Goal: Task Accomplishment & Management: Manage account settings

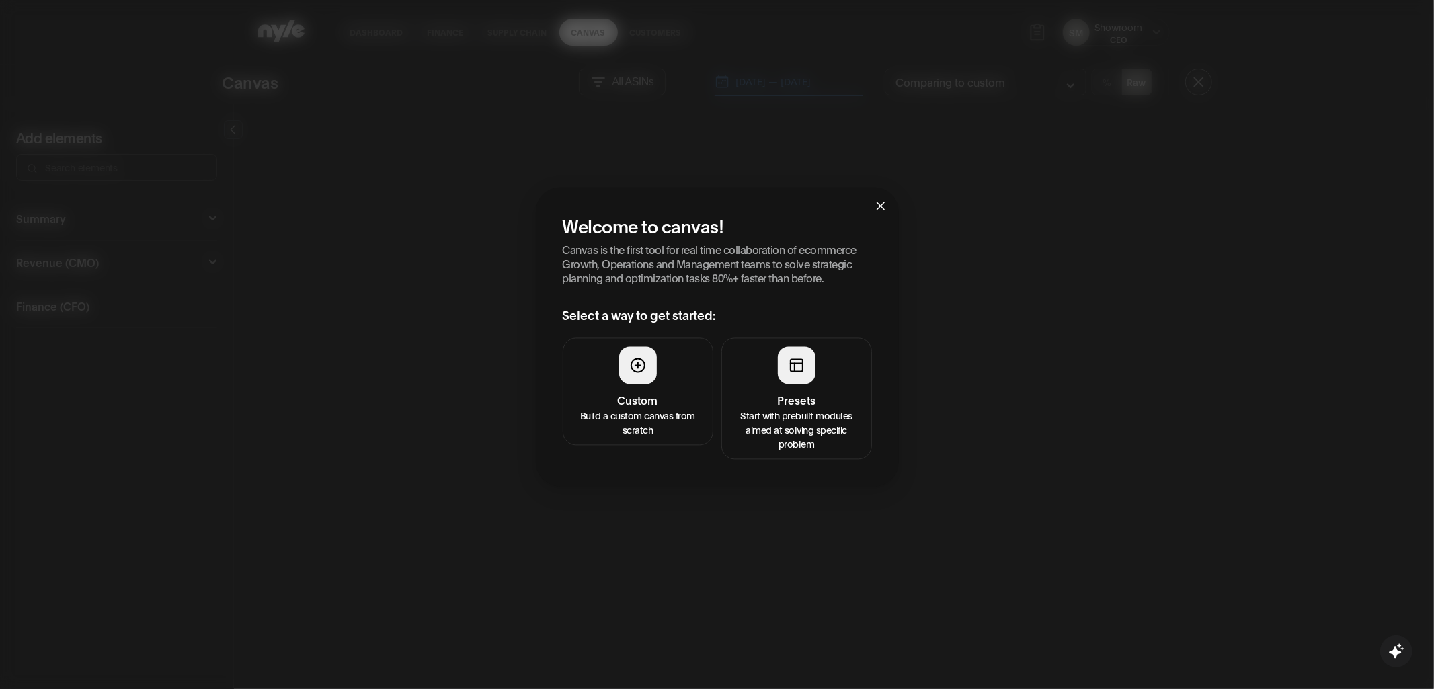
click at [772, 385] on button "Presets Start with prebuilt modules aimed at solving specific problem" at bounding box center [796, 398] width 151 height 122
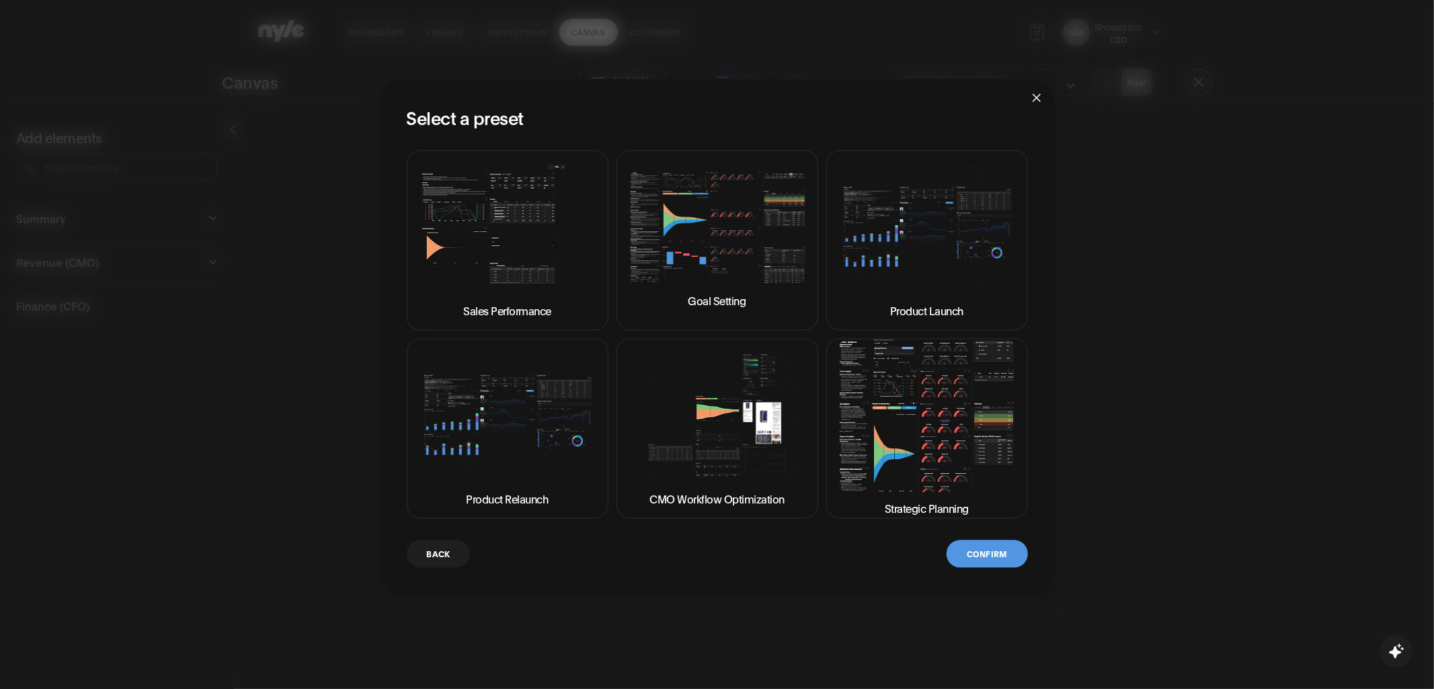
click at [541, 218] on img at bounding box center [507, 228] width 179 height 134
click at [983, 545] on button "Confirm" at bounding box center [986, 554] width 81 height 28
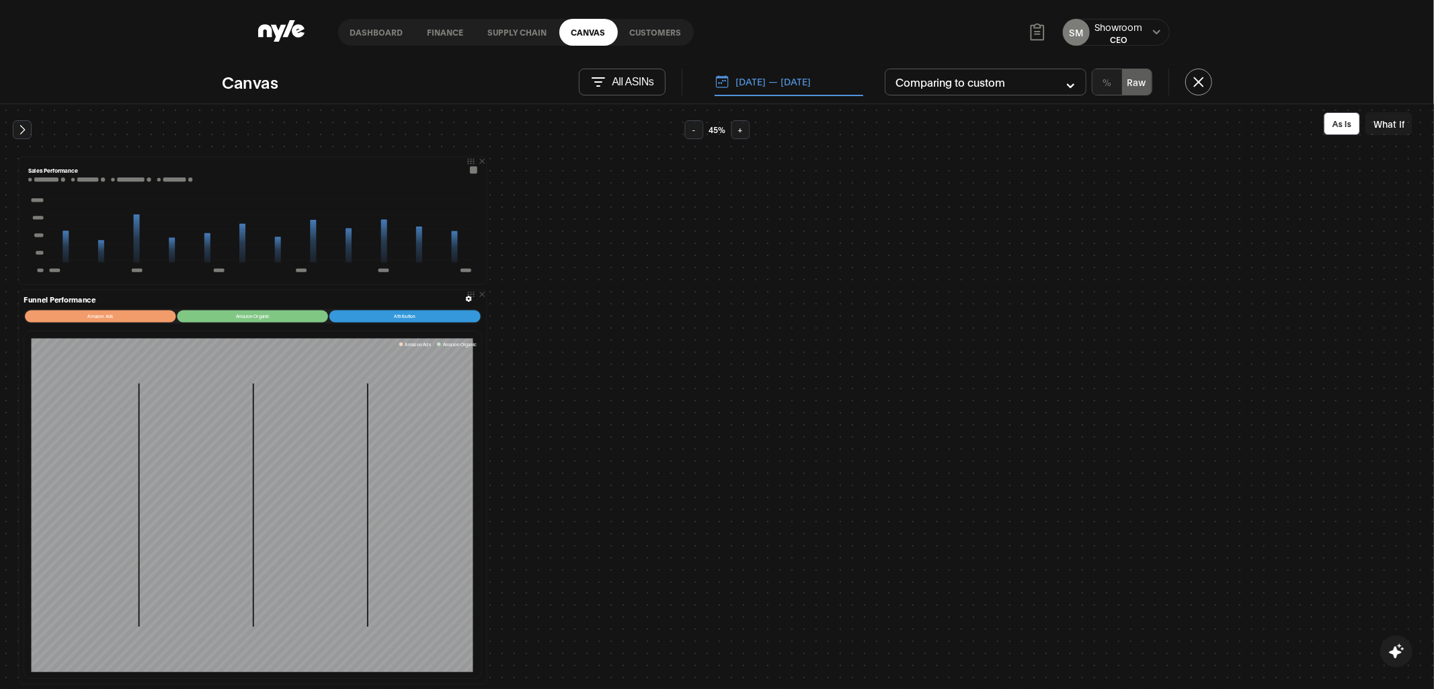
click at [657, 32] on link "Customers" at bounding box center [656, 32] width 76 height 27
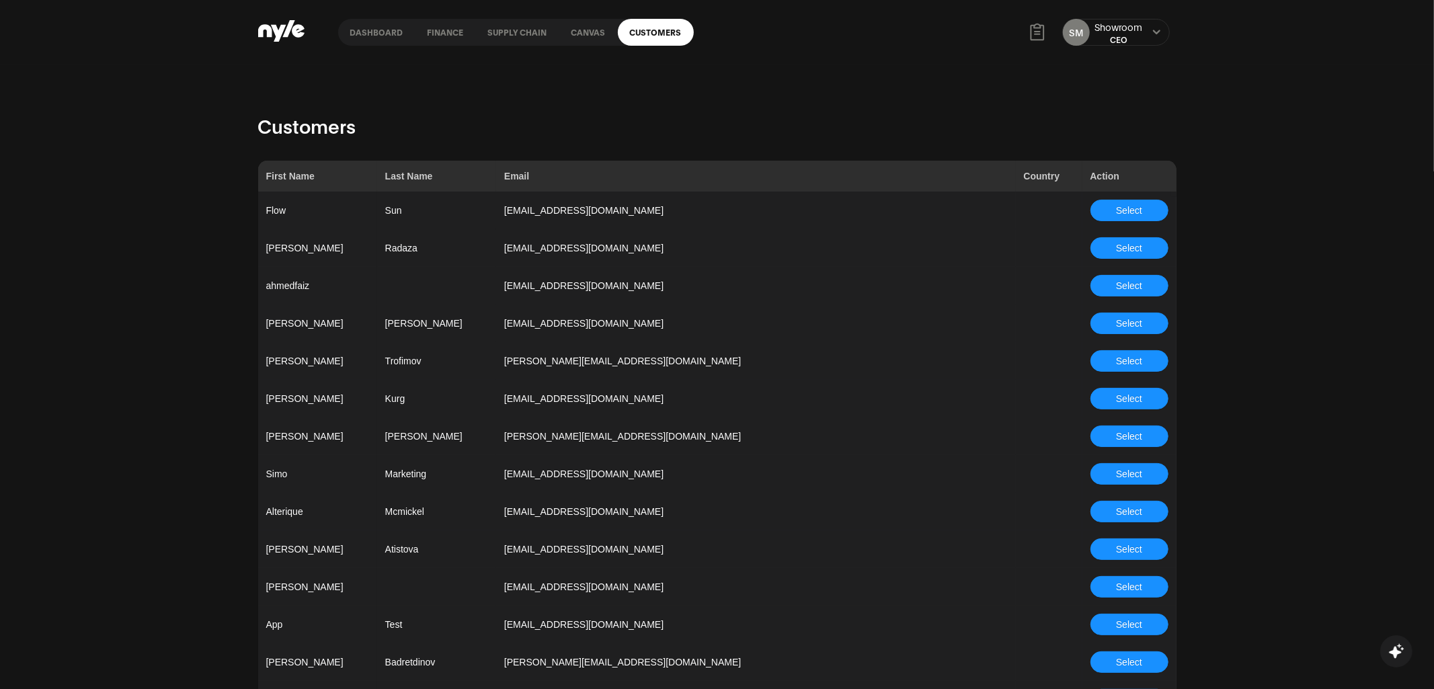
scroll to position [1408, 0]
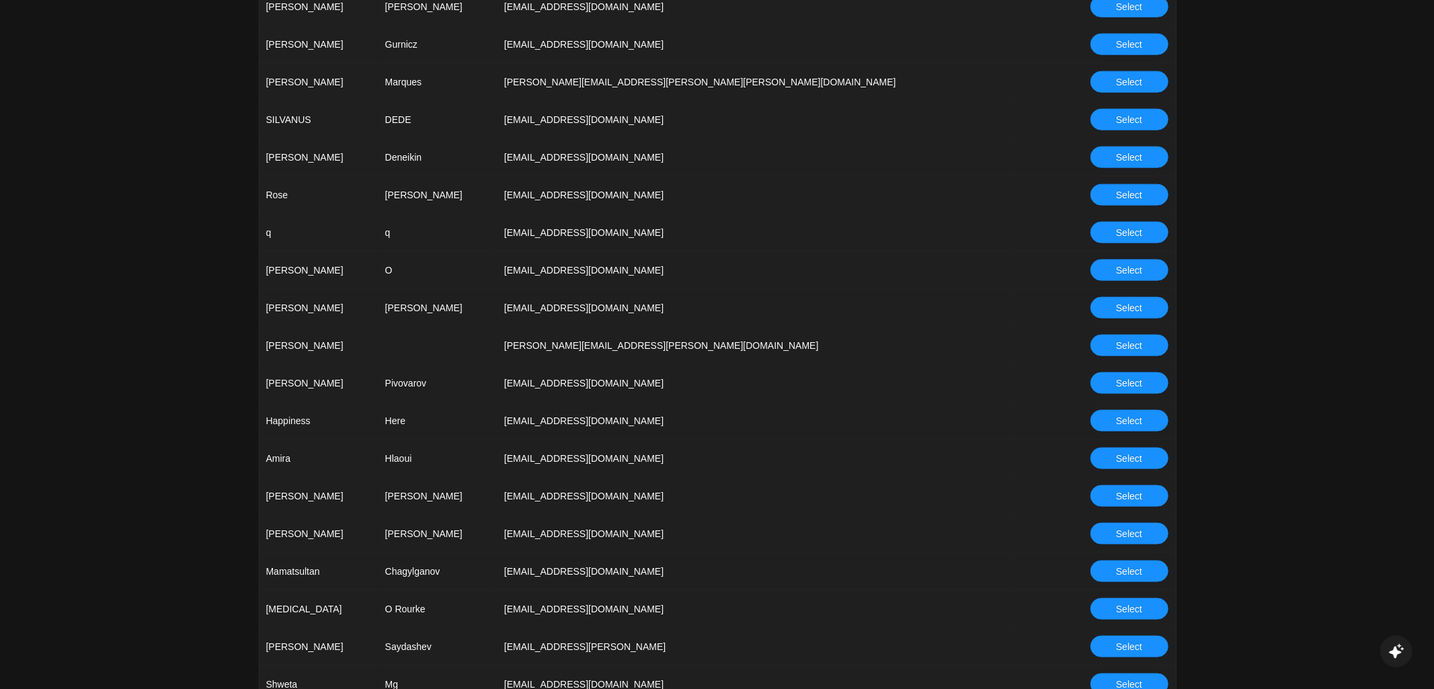
click at [1134, 346] on span "Select" at bounding box center [1129, 345] width 26 height 15
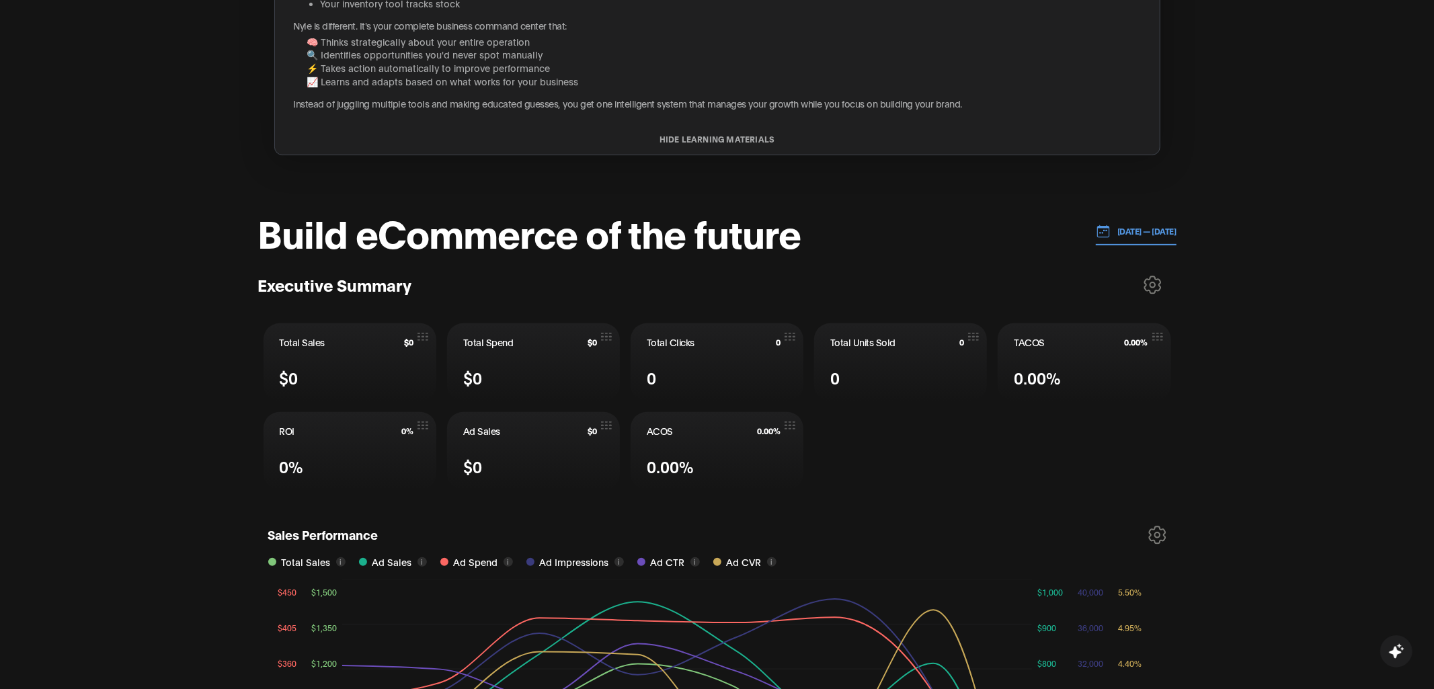
scroll to position [313, 0]
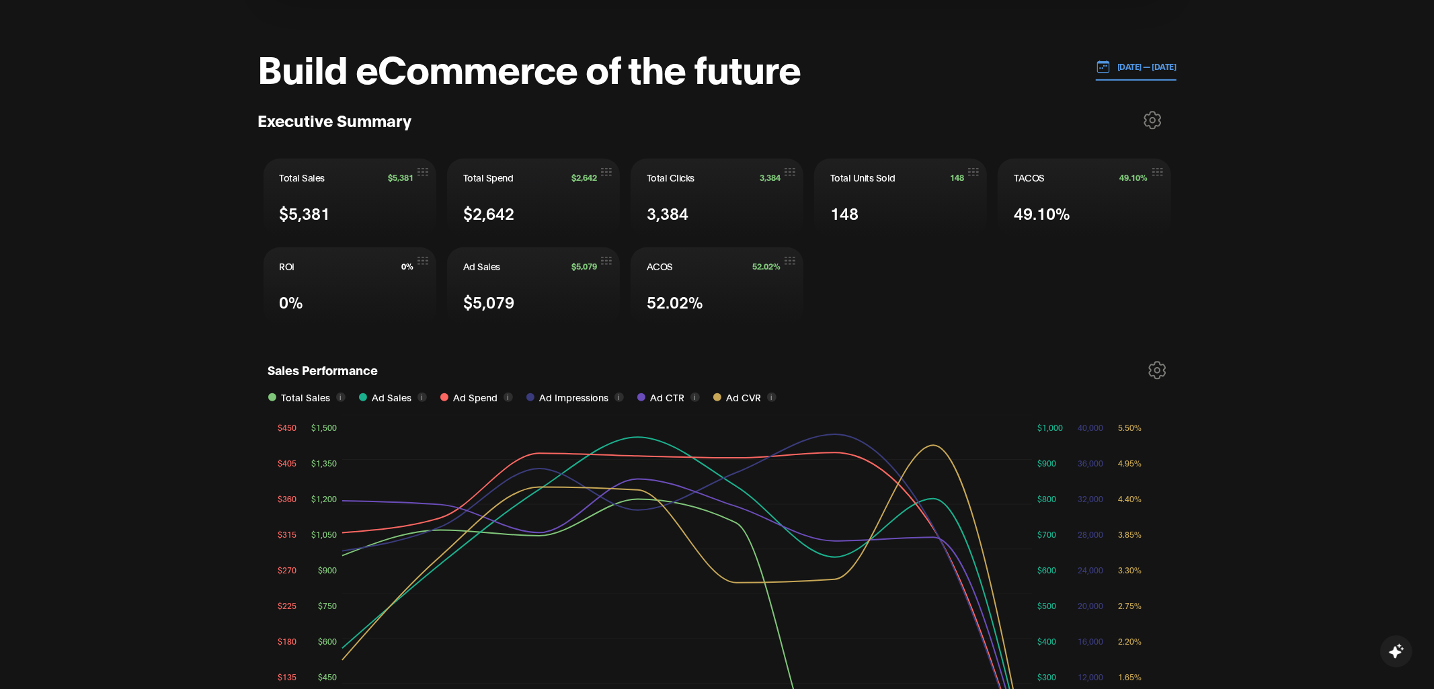
scroll to position [501, 0]
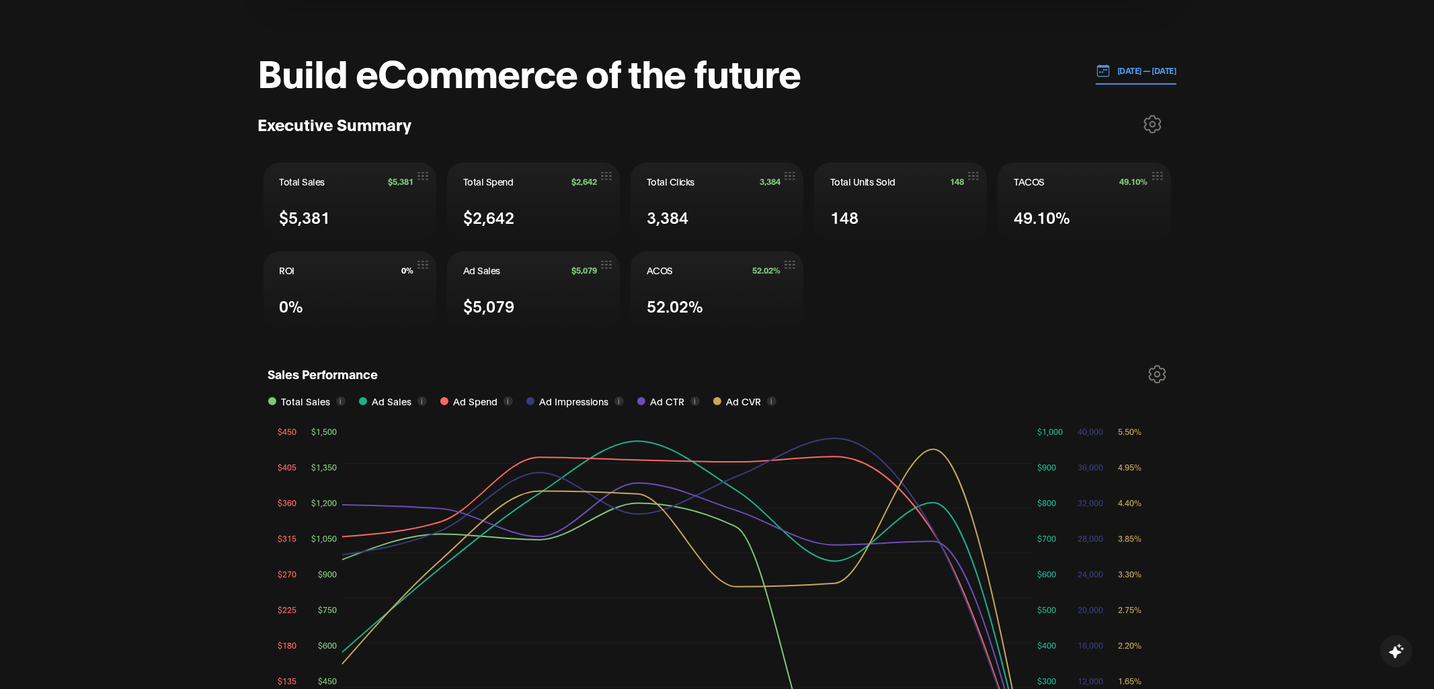
click at [1121, 63] on button "[DATE] — [DATE]" at bounding box center [1136, 71] width 81 height 28
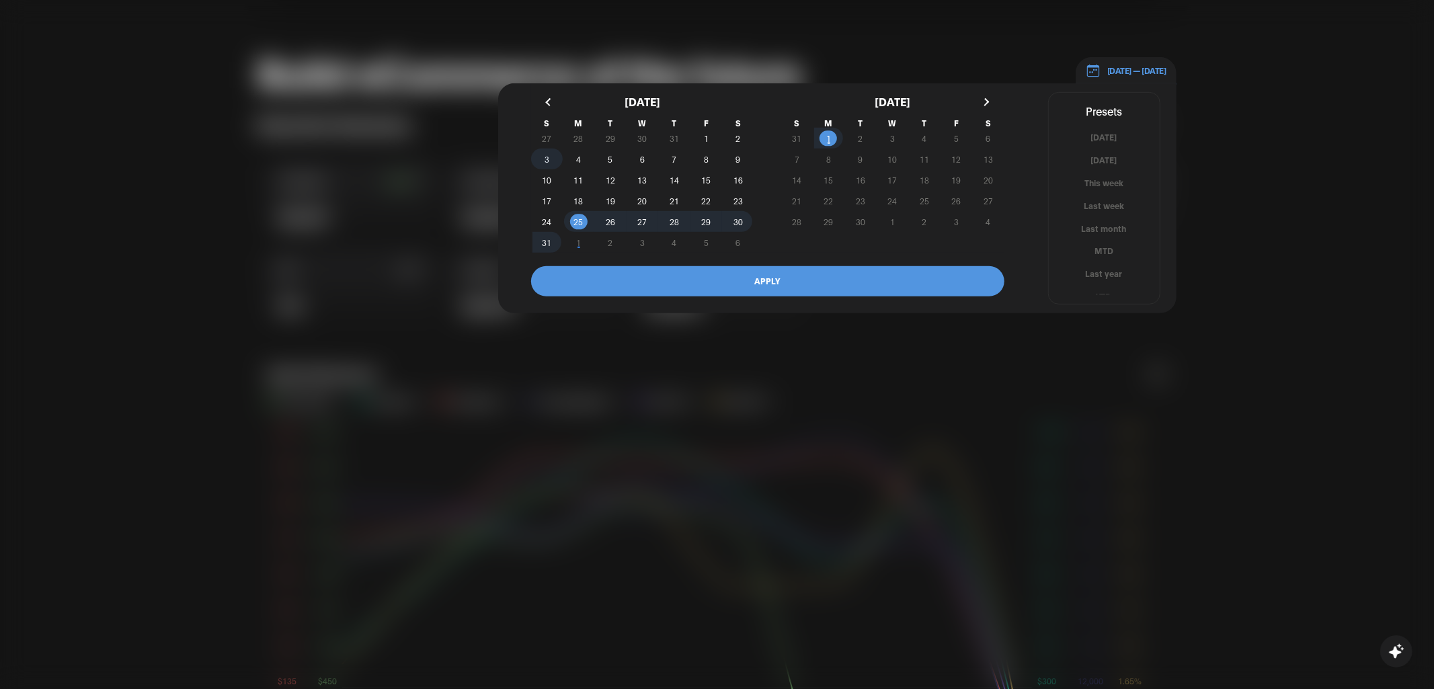
click at [541, 159] on span "3" at bounding box center [547, 159] width 32 height 14
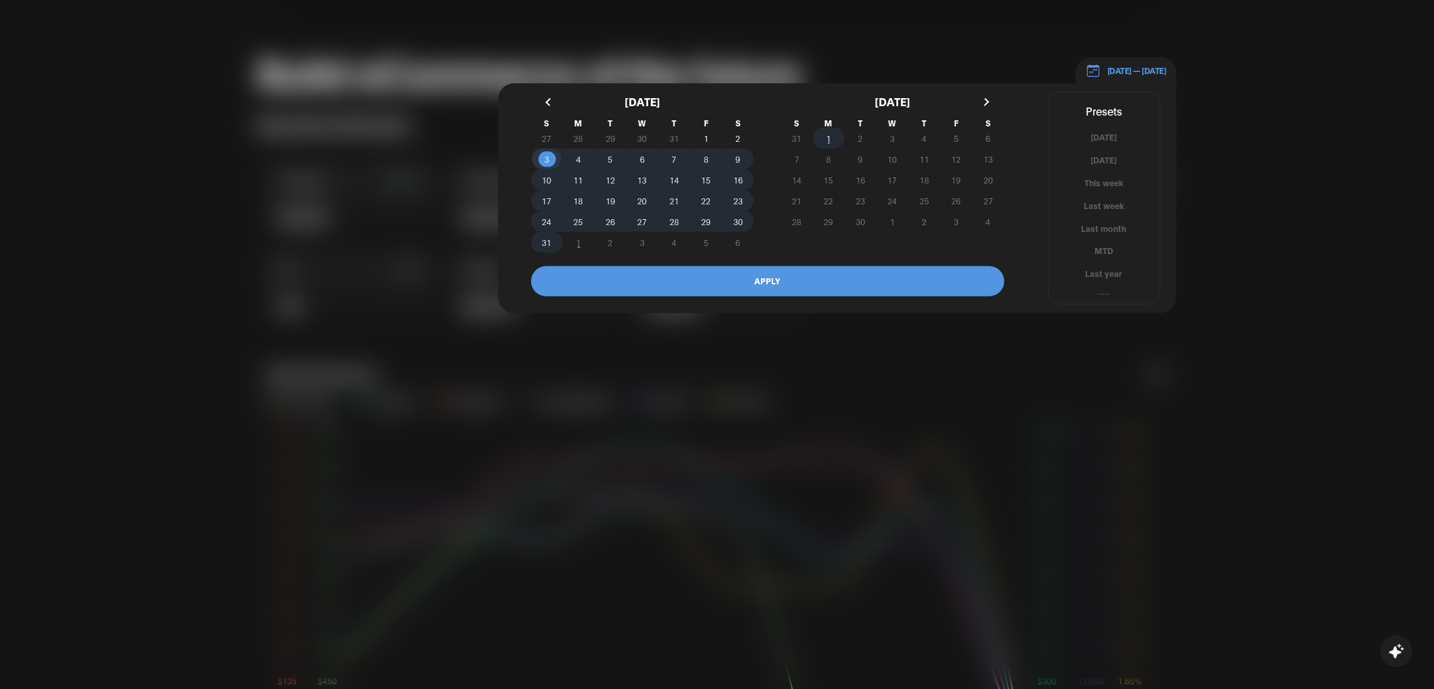
click at [834, 138] on span "1" at bounding box center [829, 138] width 32 height 14
click at [737, 282] on button "APPLY" at bounding box center [767, 281] width 473 height 30
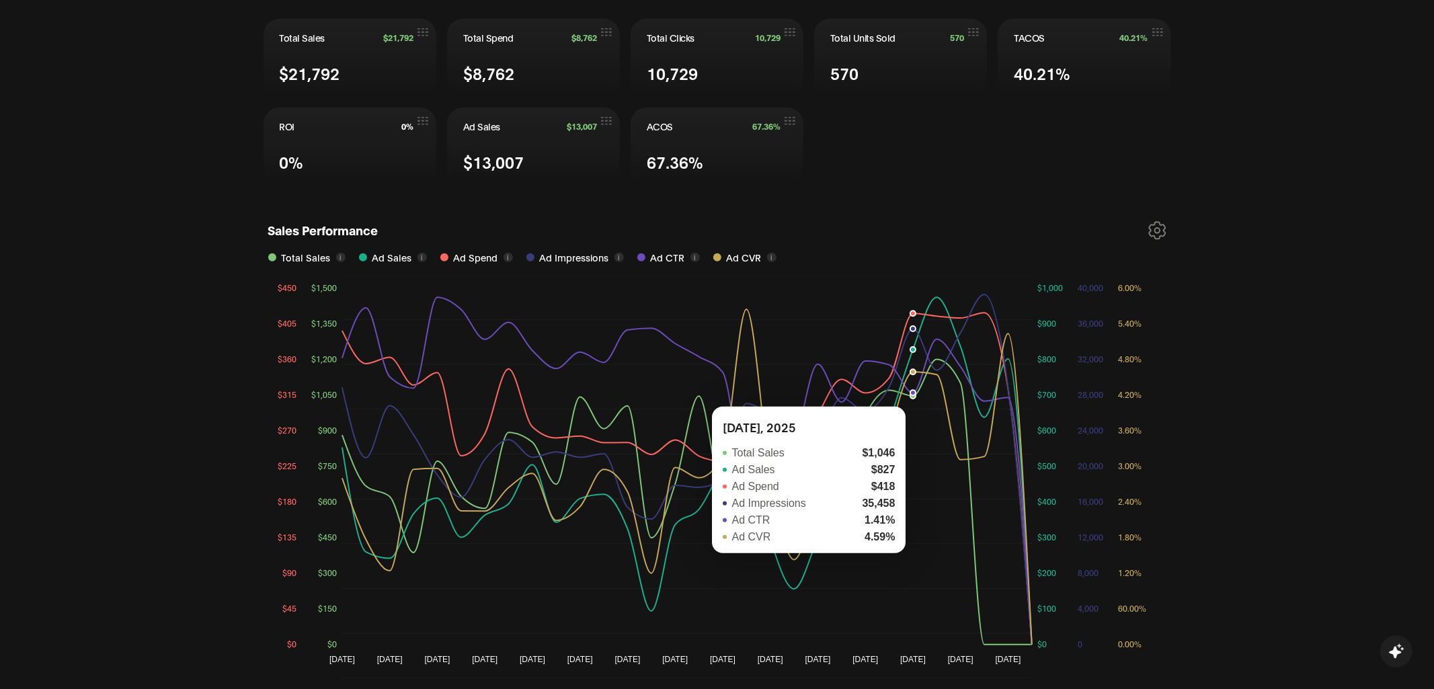
scroll to position [704, 0]
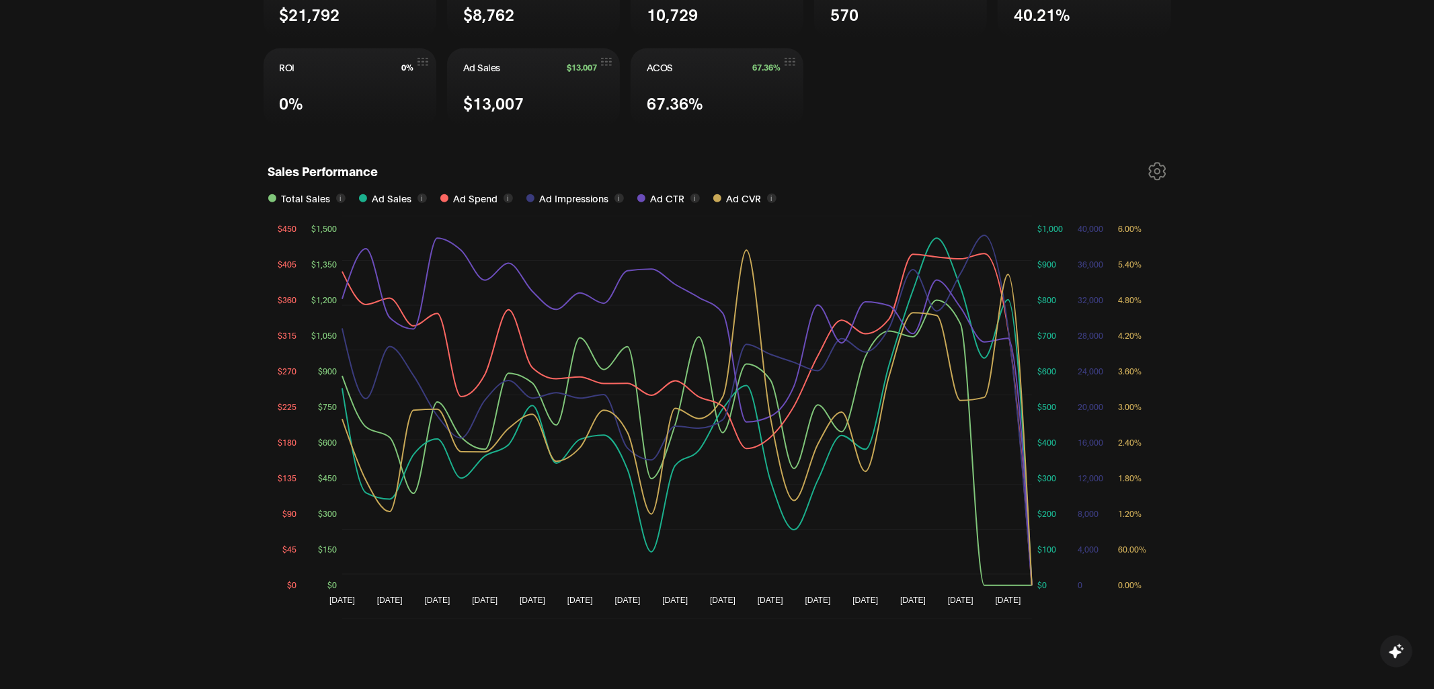
click at [1159, 168] on icon at bounding box center [1157, 171] width 16 height 17
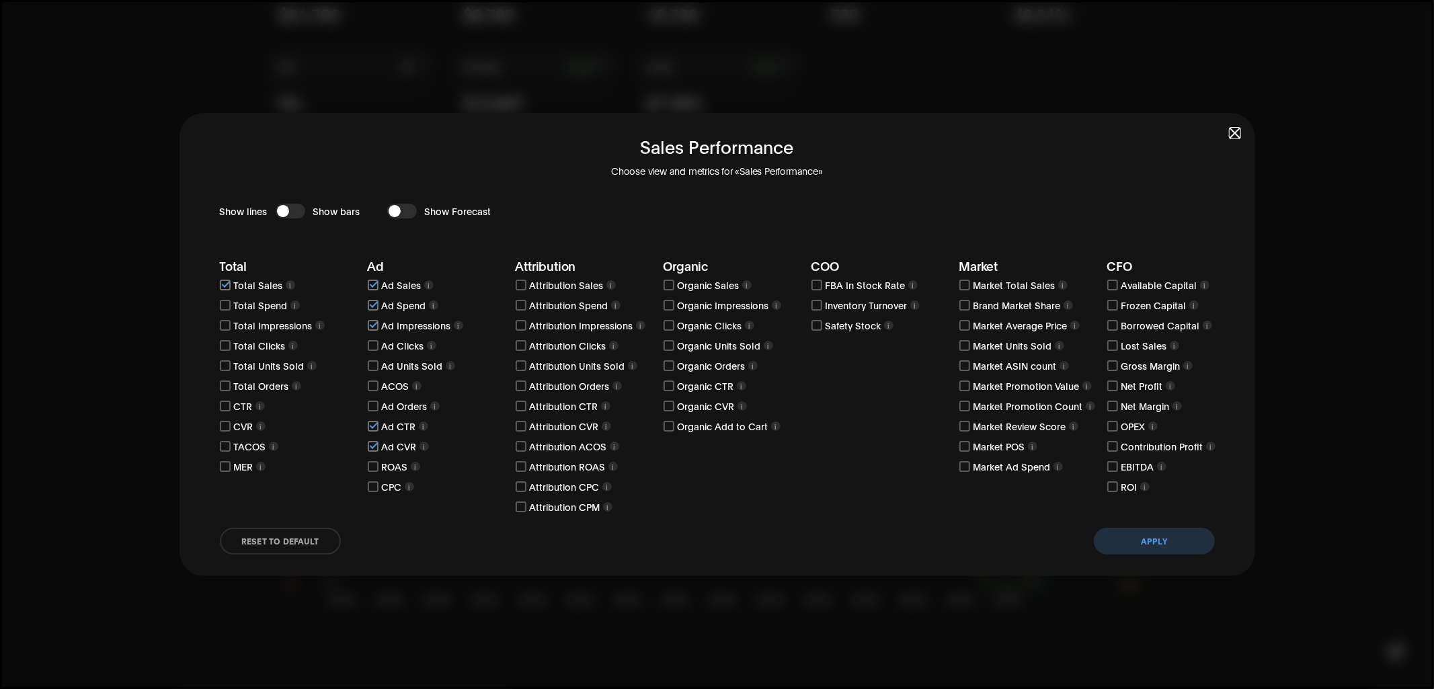
click at [376, 381] on input "checkbox" at bounding box center [373, 385] width 11 height 11
checkbox input "true"
click at [1140, 549] on button "Apply" at bounding box center [1154, 541] width 121 height 27
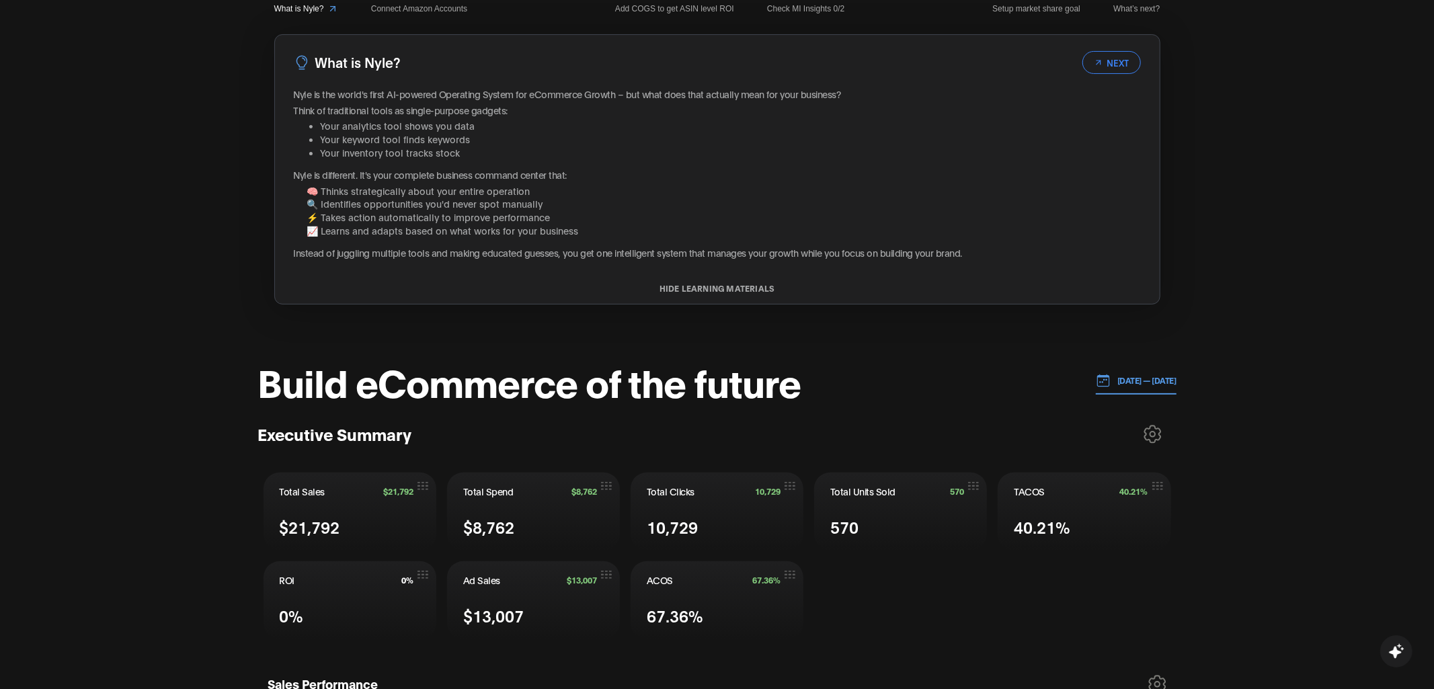
scroll to position [0, 0]
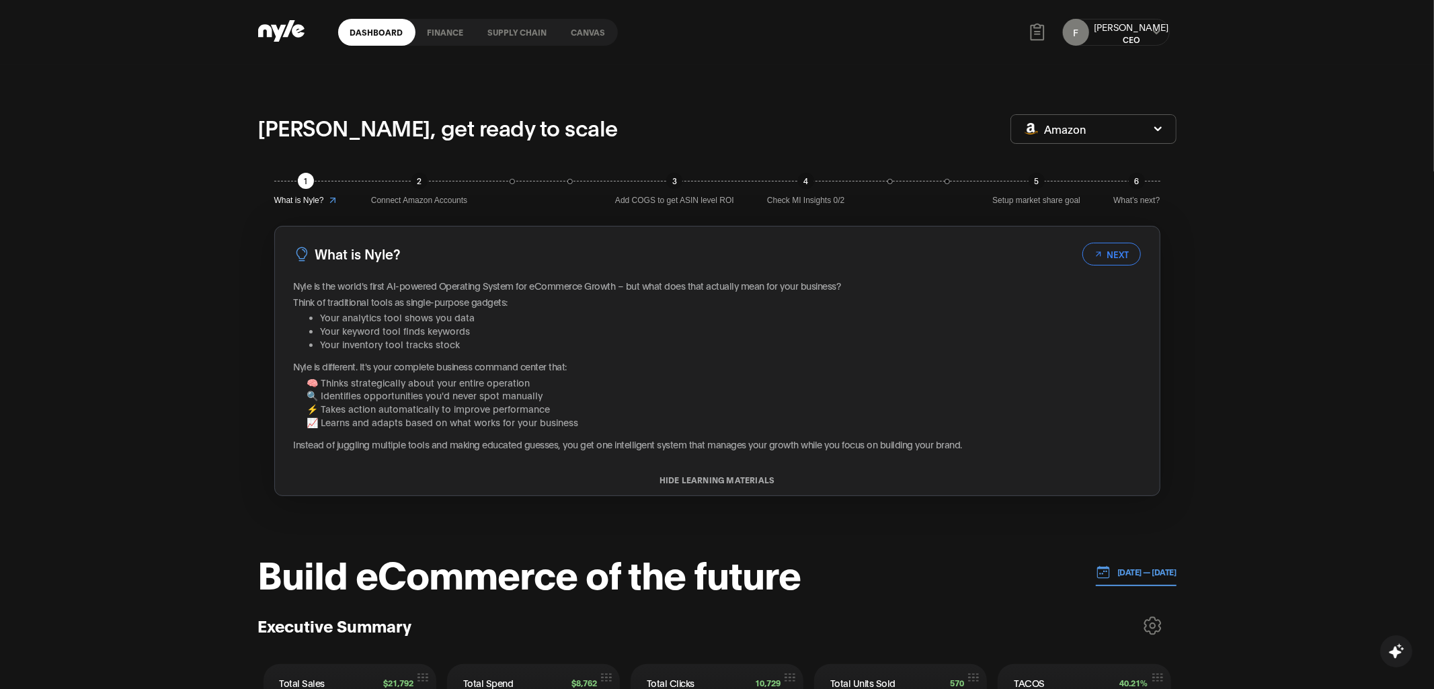
click at [436, 32] on link "finance" at bounding box center [445, 32] width 60 height 27
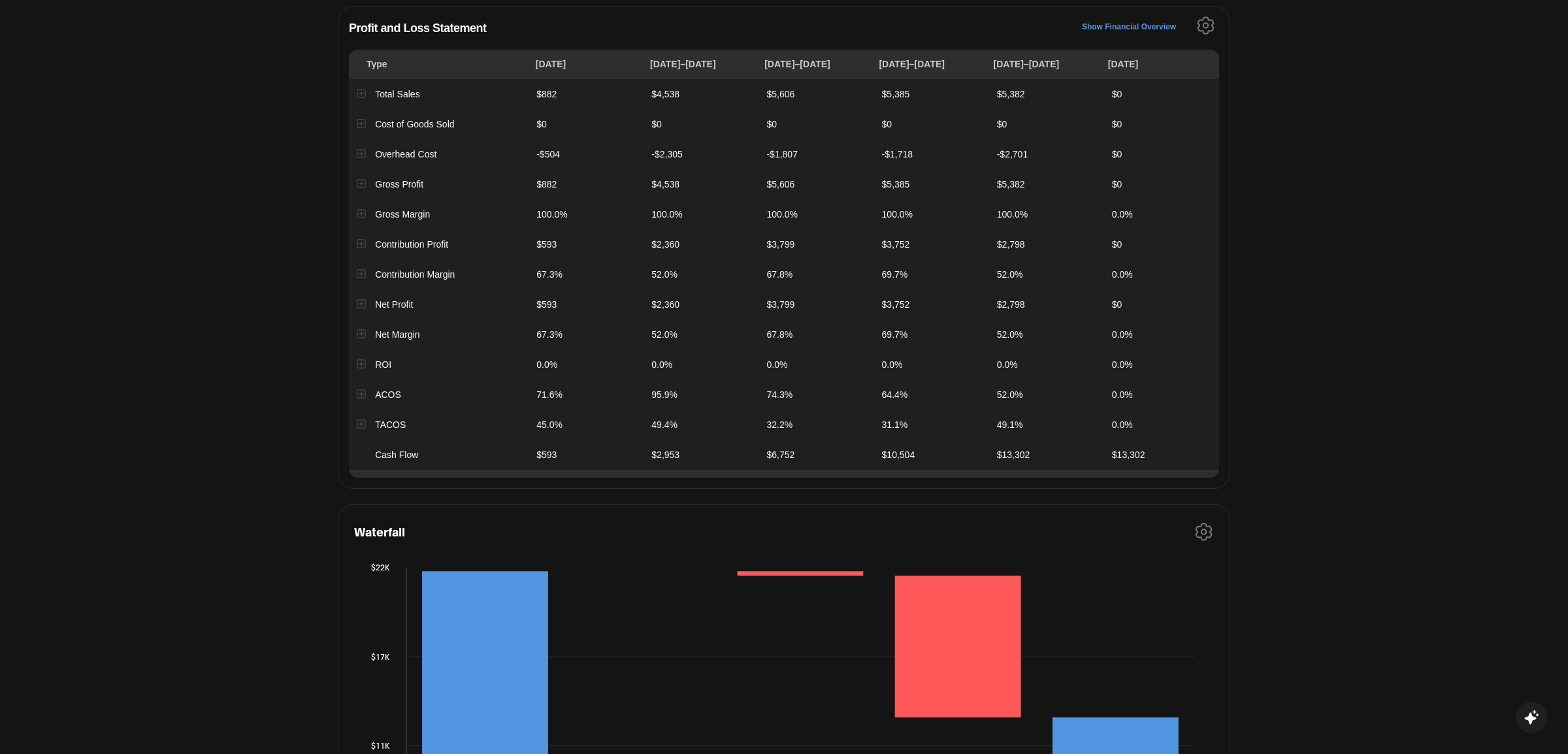
scroll to position [306, 0]
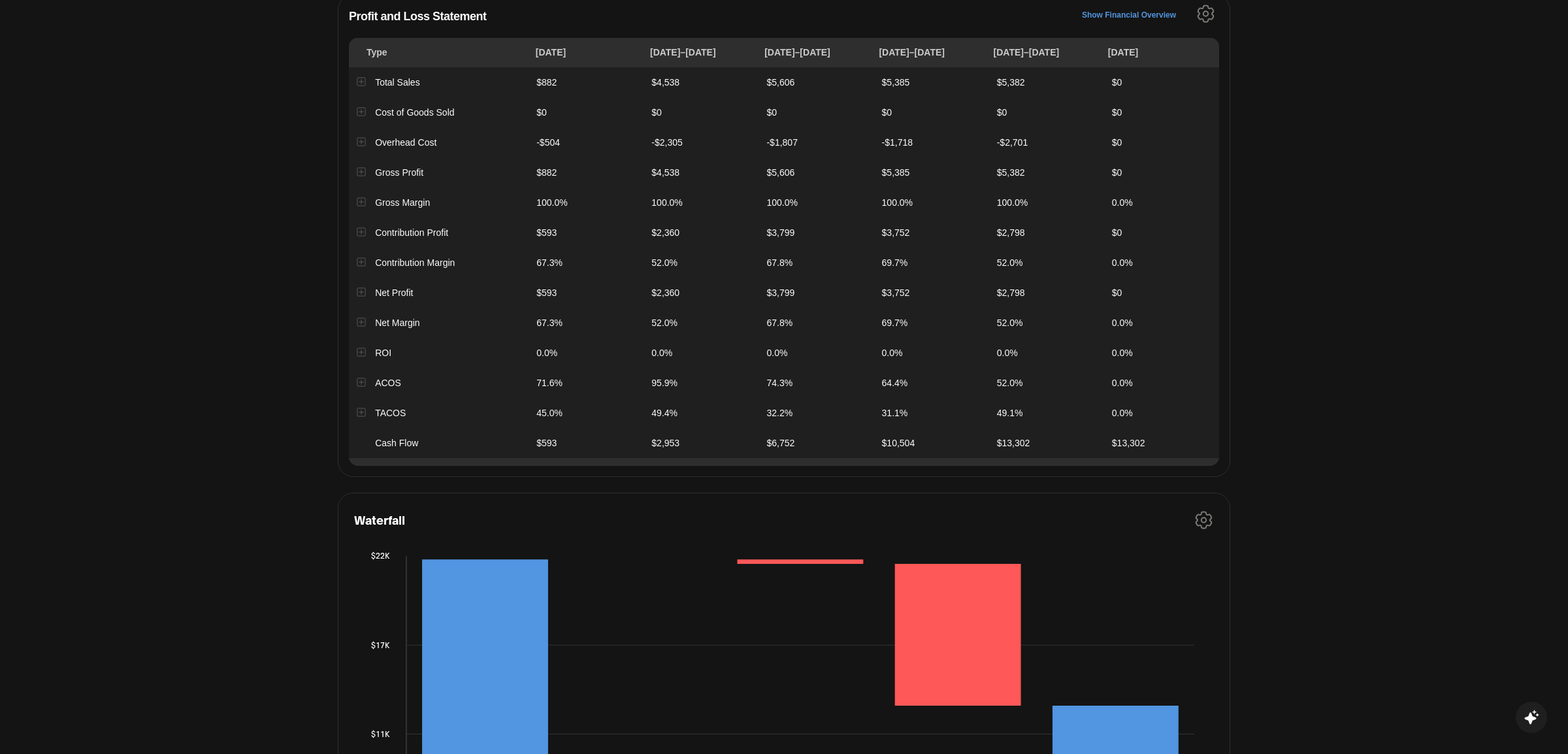
click at [361, 170] on button "Expand row" at bounding box center [361, 171] width 9 height 9
click at [361, 170] on button "Collapse row" at bounding box center [361, 171] width 9 height 9
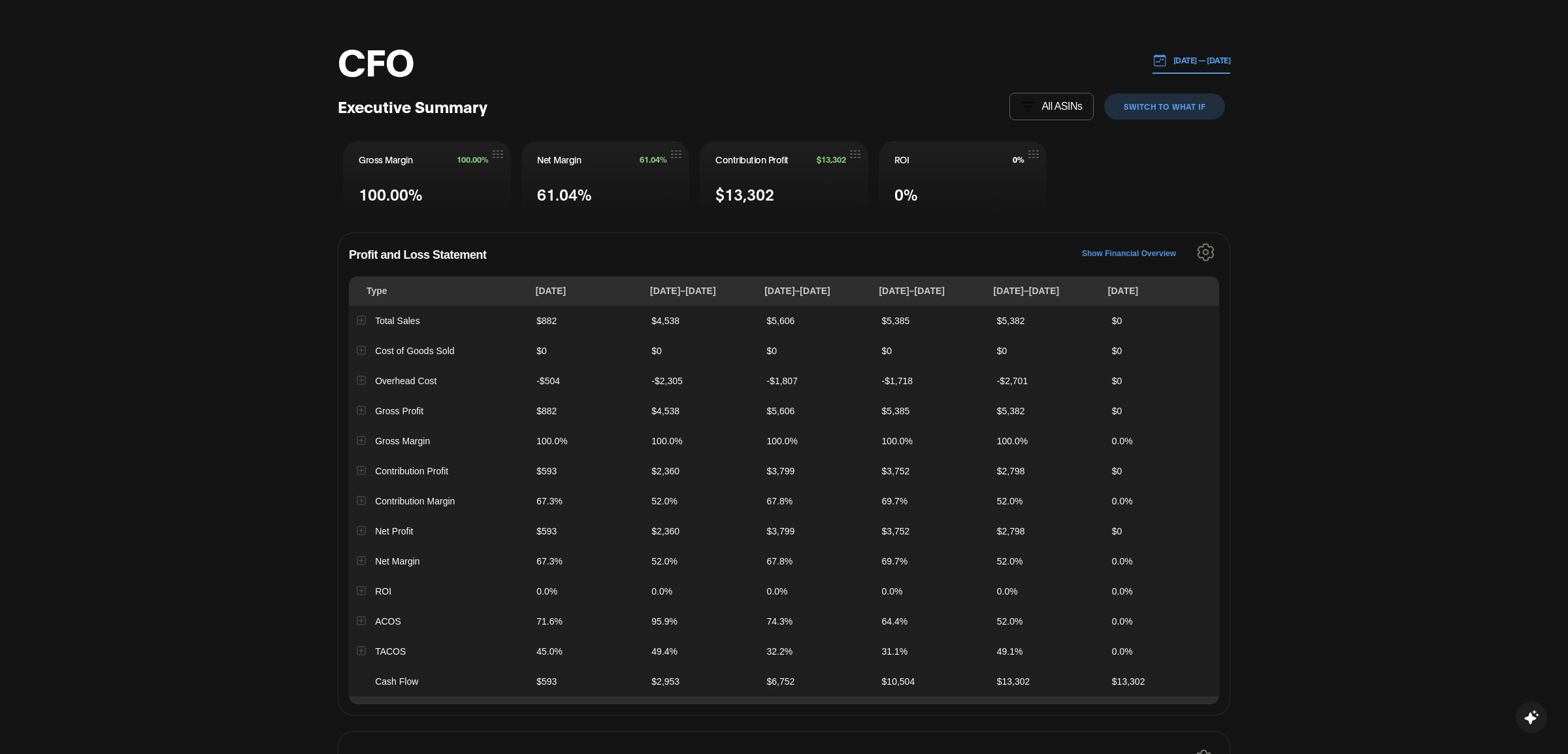
scroll to position [0, 0]
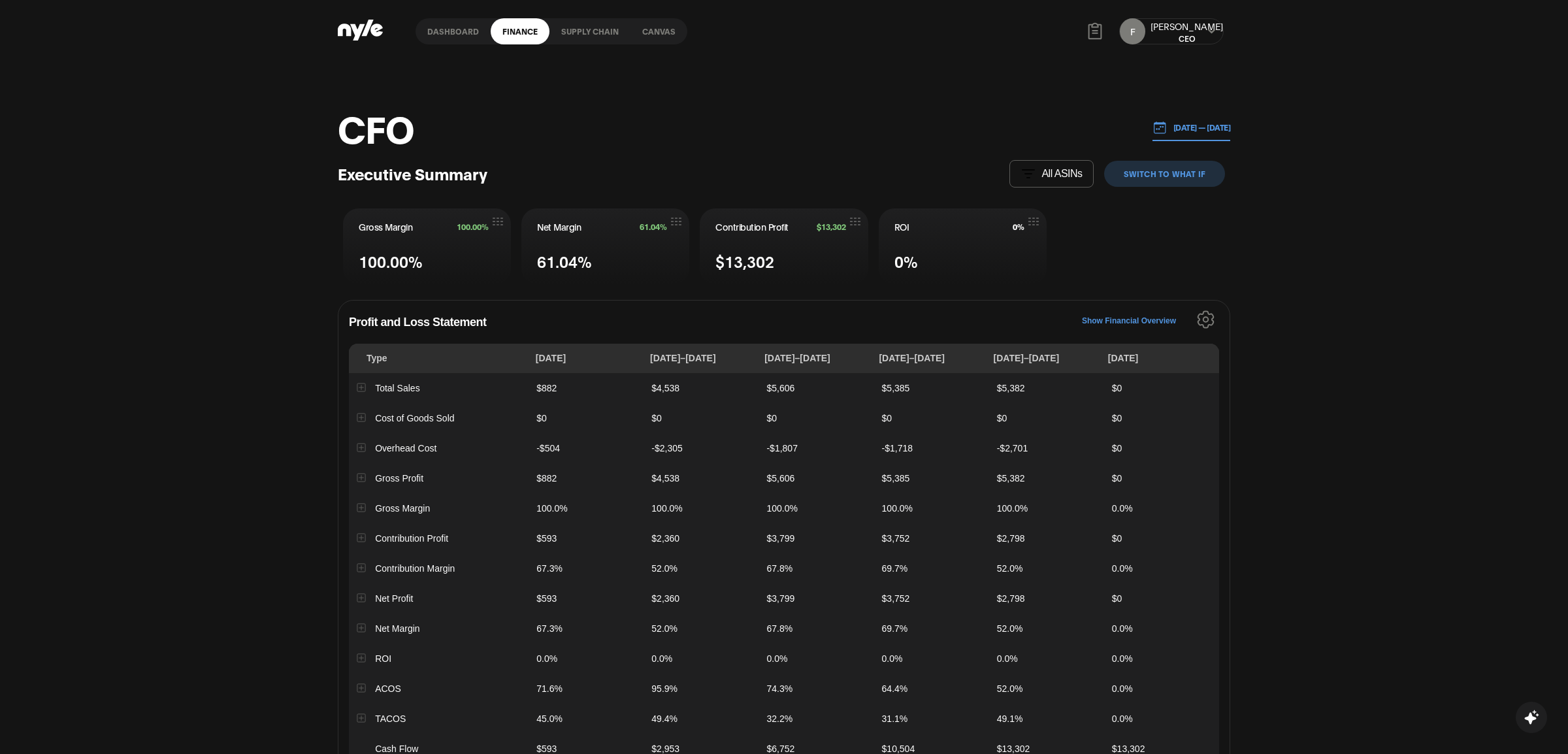
click at [650, 34] on link "Canvas" at bounding box center [659, 31] width 56 height 26
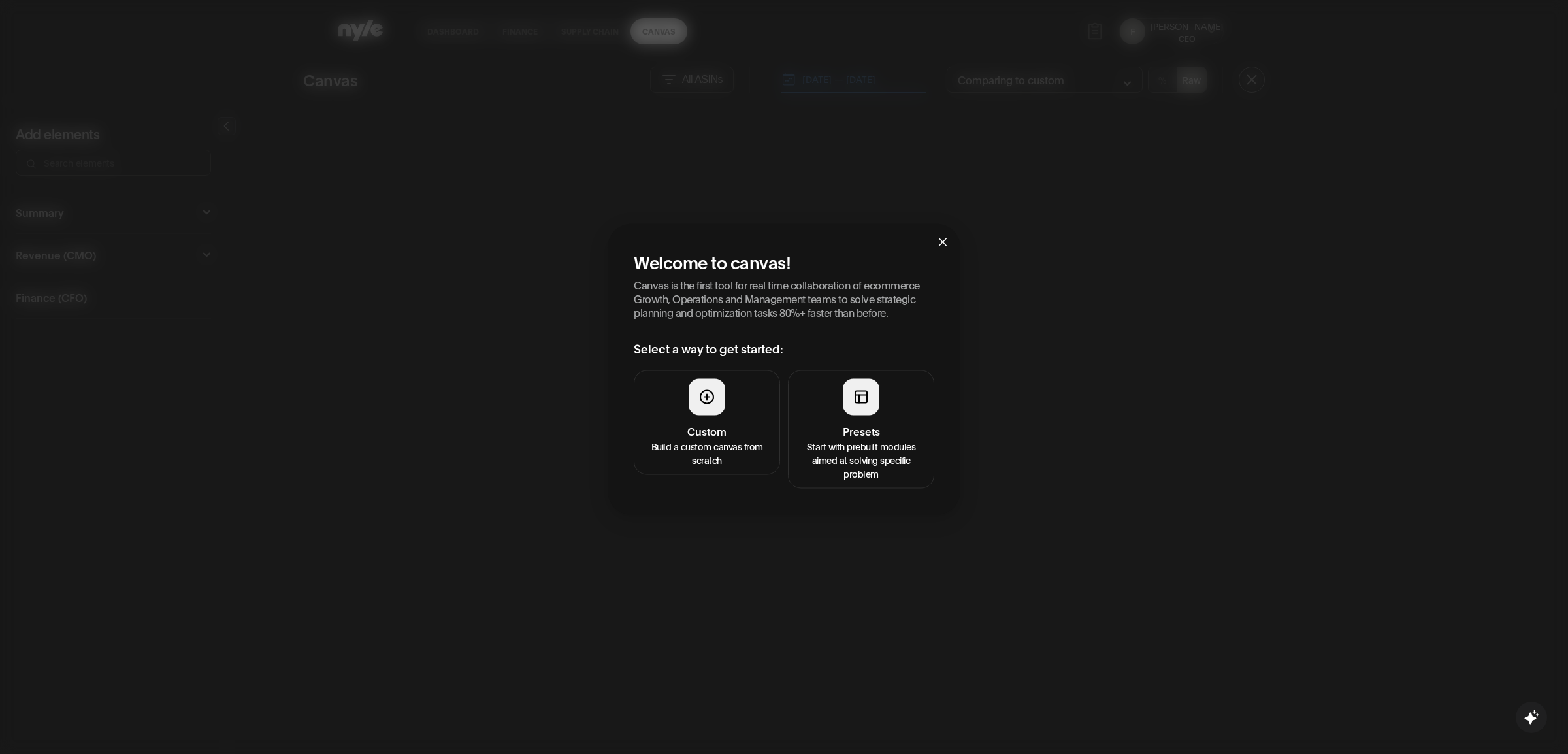
click at [876, 414] on button "Presets Start with prebuilt modules aimed at solving specific problem" at bounding box center [861, 429] width 147 height 119
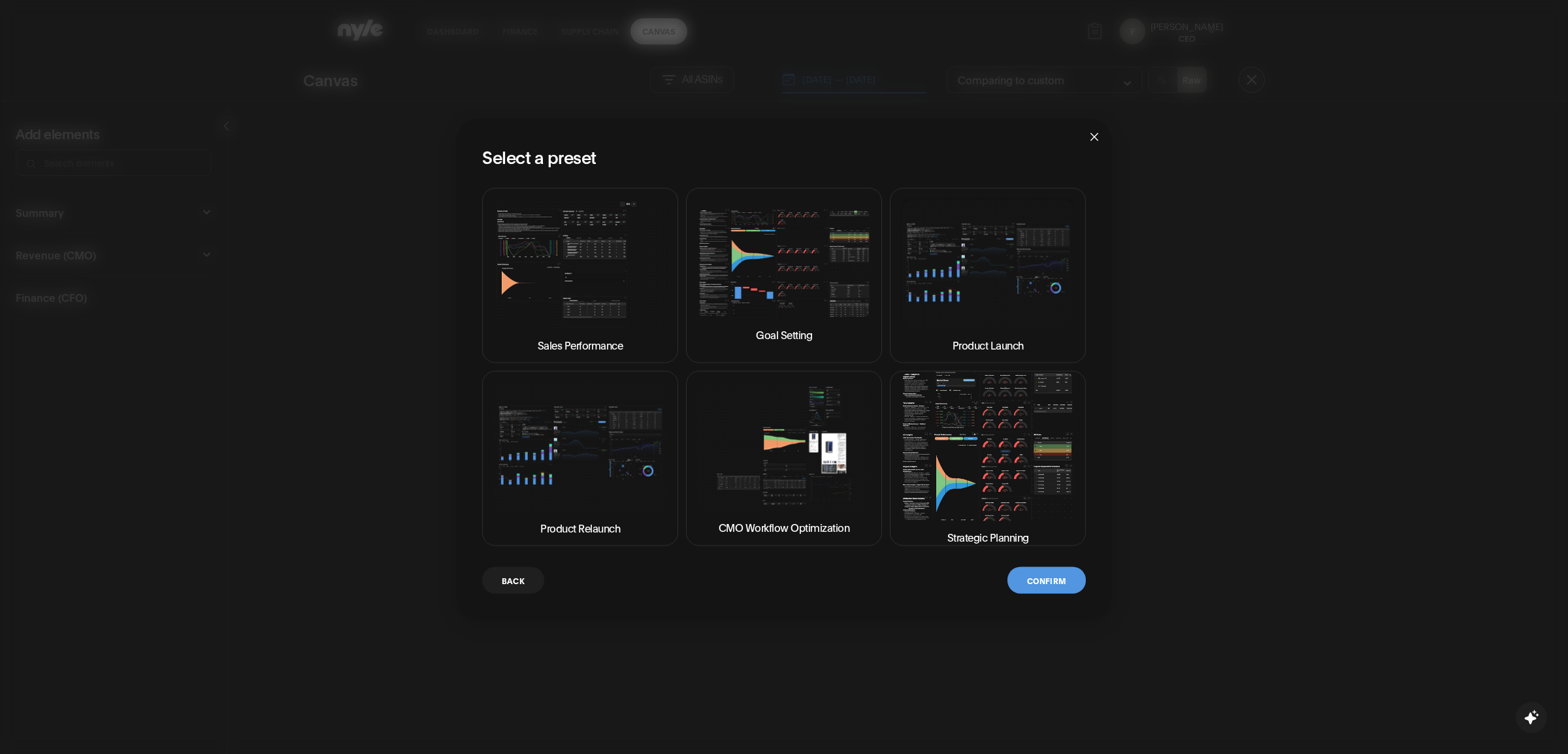
click at [973, 485] on img at bounding box center [988, 446] width 174 height 149
click at [1037, 578] on button "Confirm" at bounding box center [1047, 580] width 79 height 27
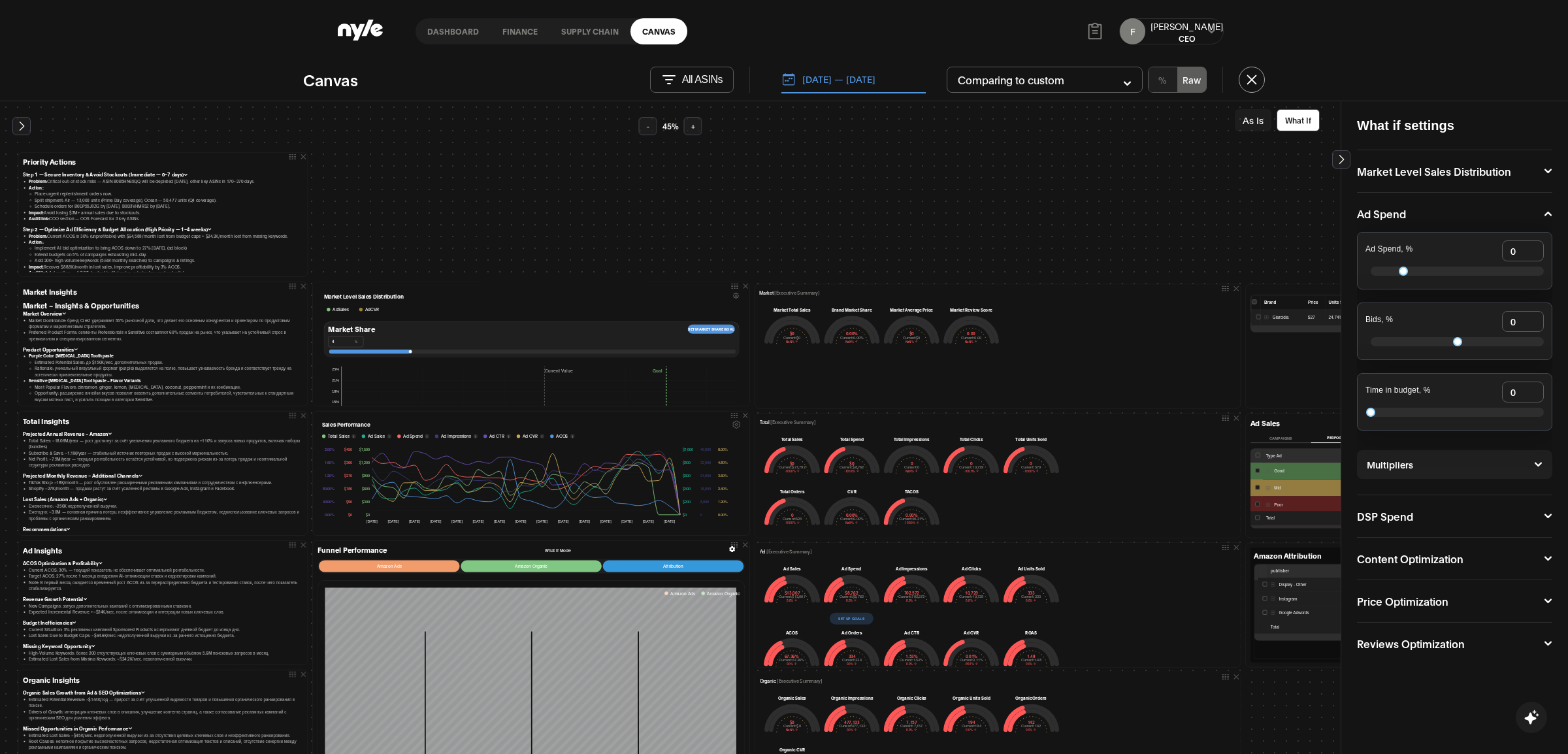
scroll to position [11, 0]
click at [184, 170] on icon at bounding box center [186, 169] width 4 height 3
click at [208, 176] on icon at bounding box center [210, 177] width 4 height 3
click at [207, 185] on icon at bounding box center [208, 184] width 4 height 3
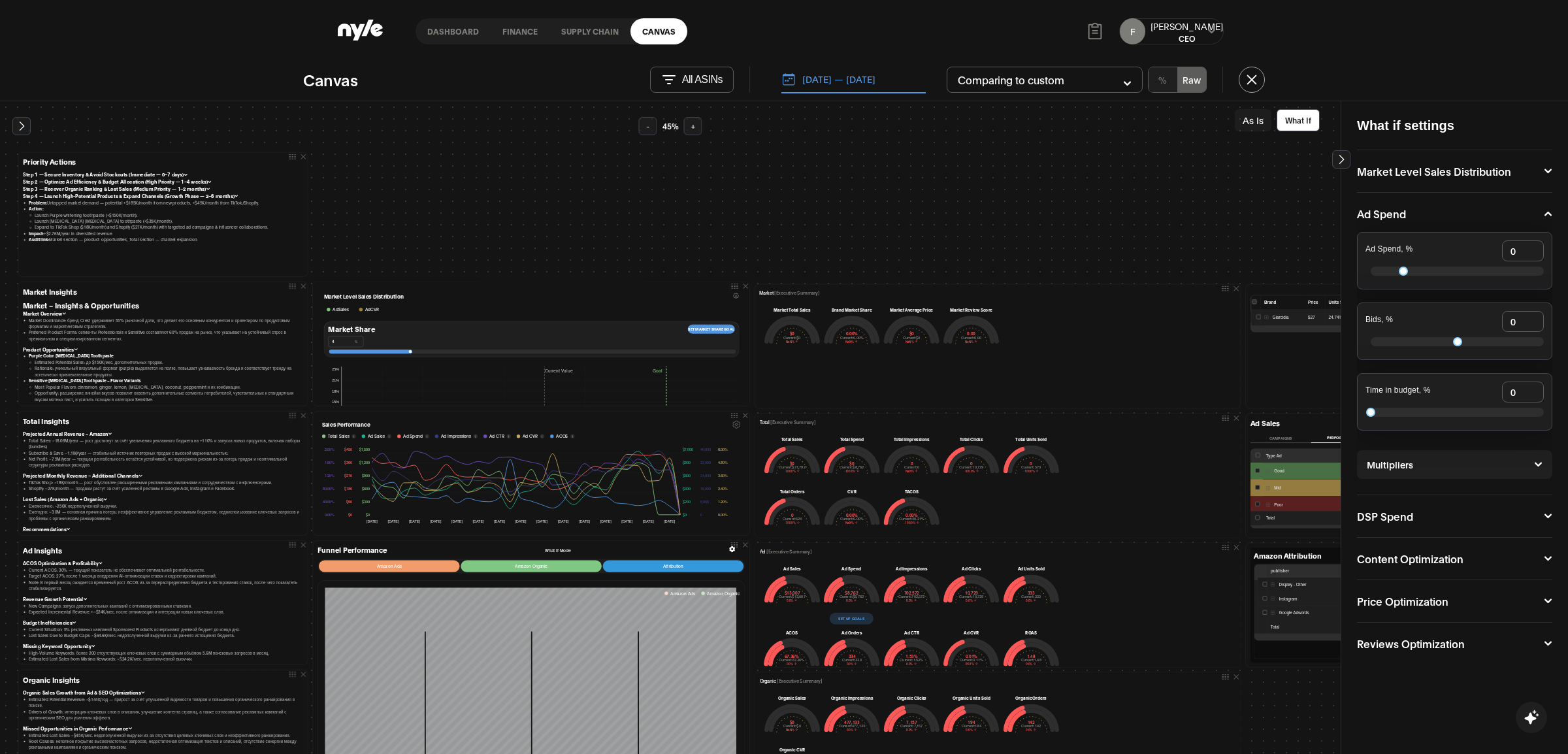
click at [234, 196] on icon at bounding box center [236, 195] width 4 height 3
click at [451, 33] on link "Dashboard" at bounding box center [453, 31] width 75 height 26
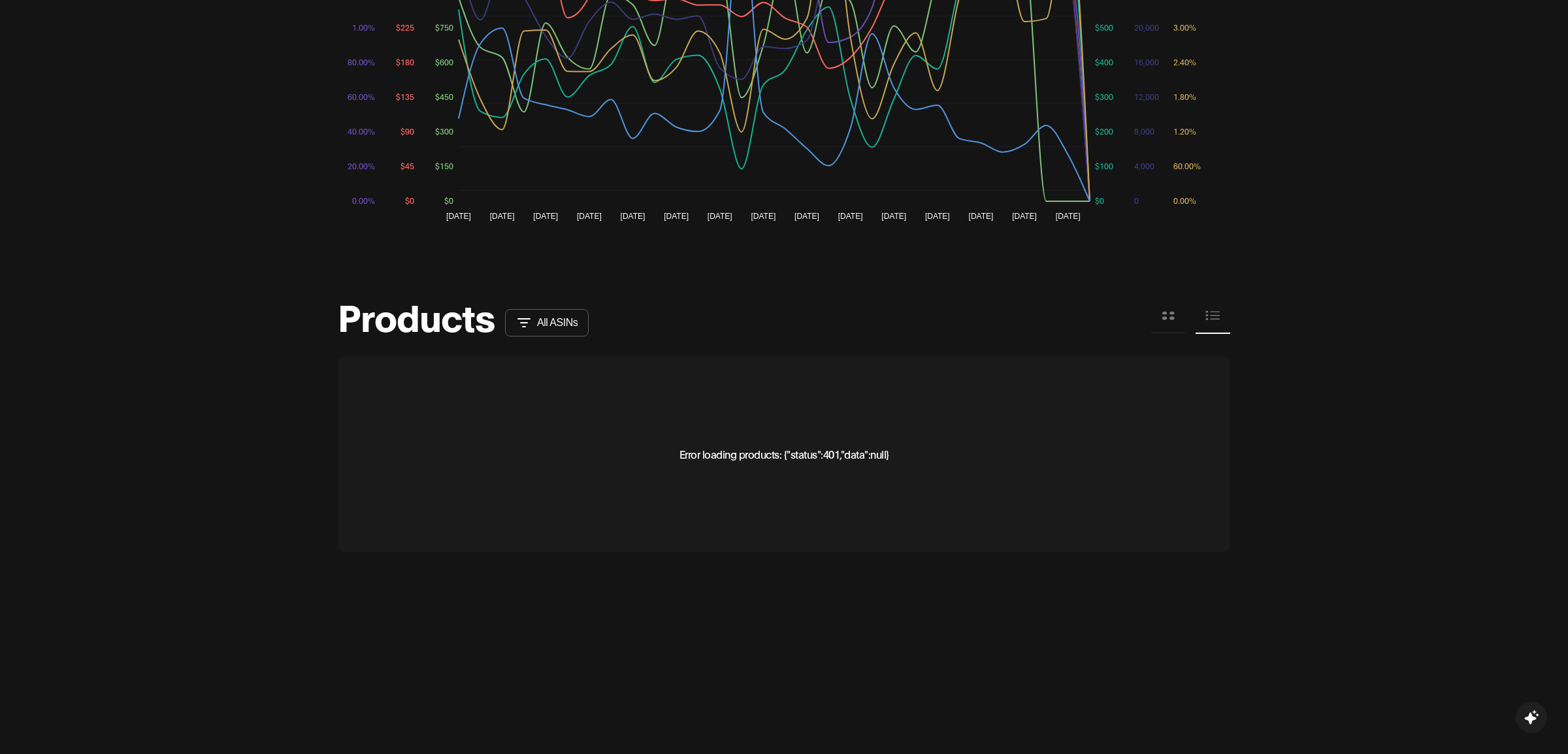
scroll to position [1053, 0]
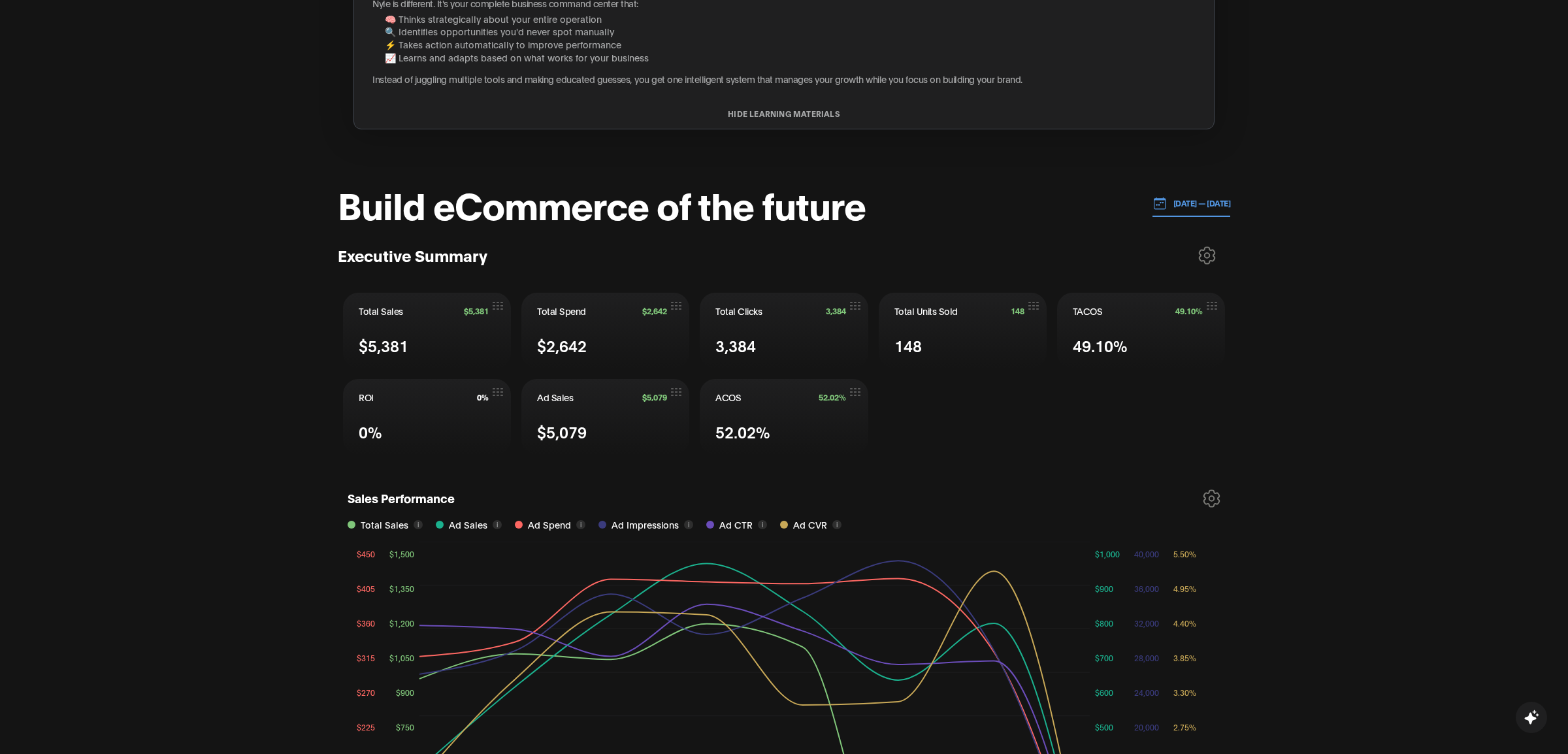
scroll to position [348, 0]
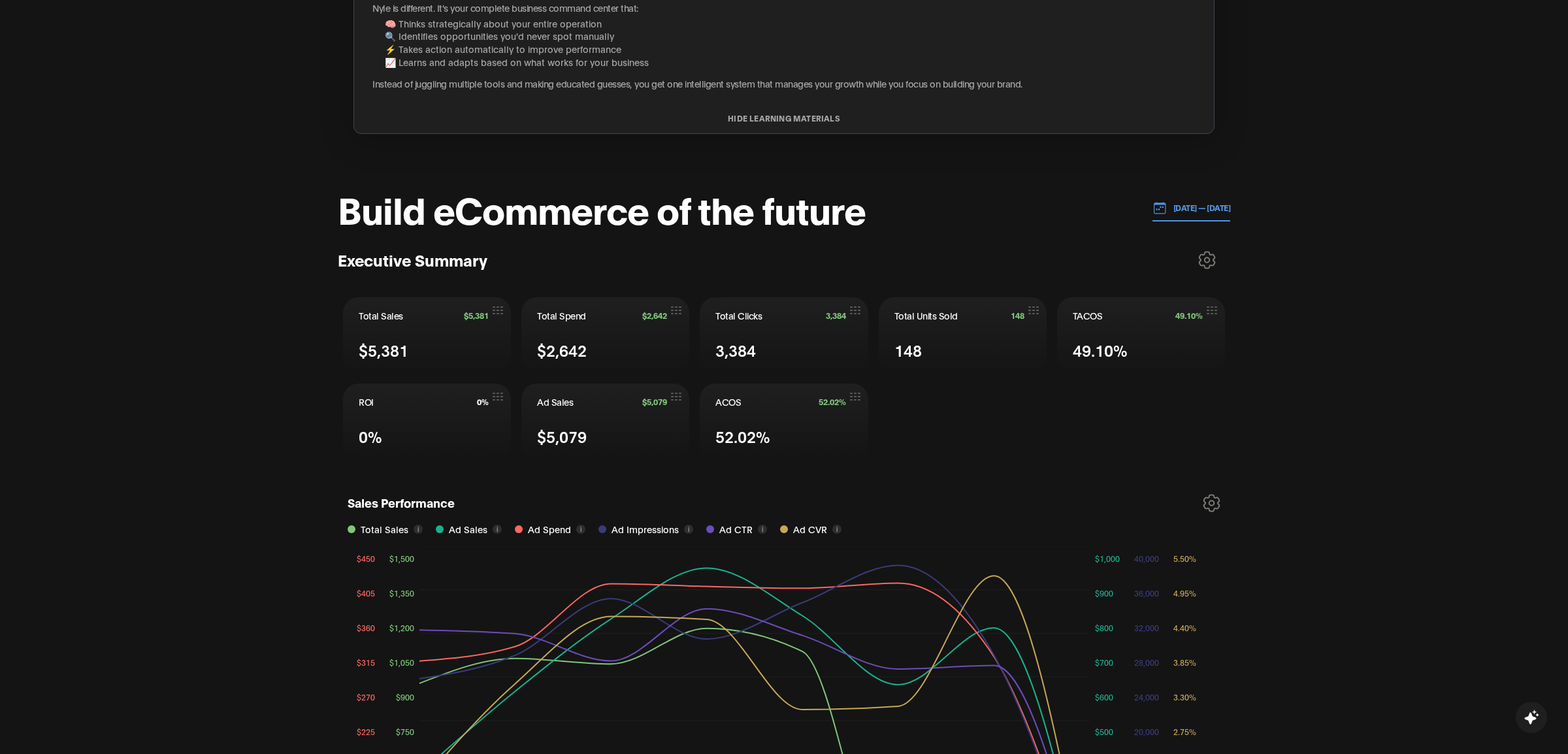
click at [1174, 207] on p "[DATE] — [DATE]" at bounding box center [1200, 208] width 64 height 12
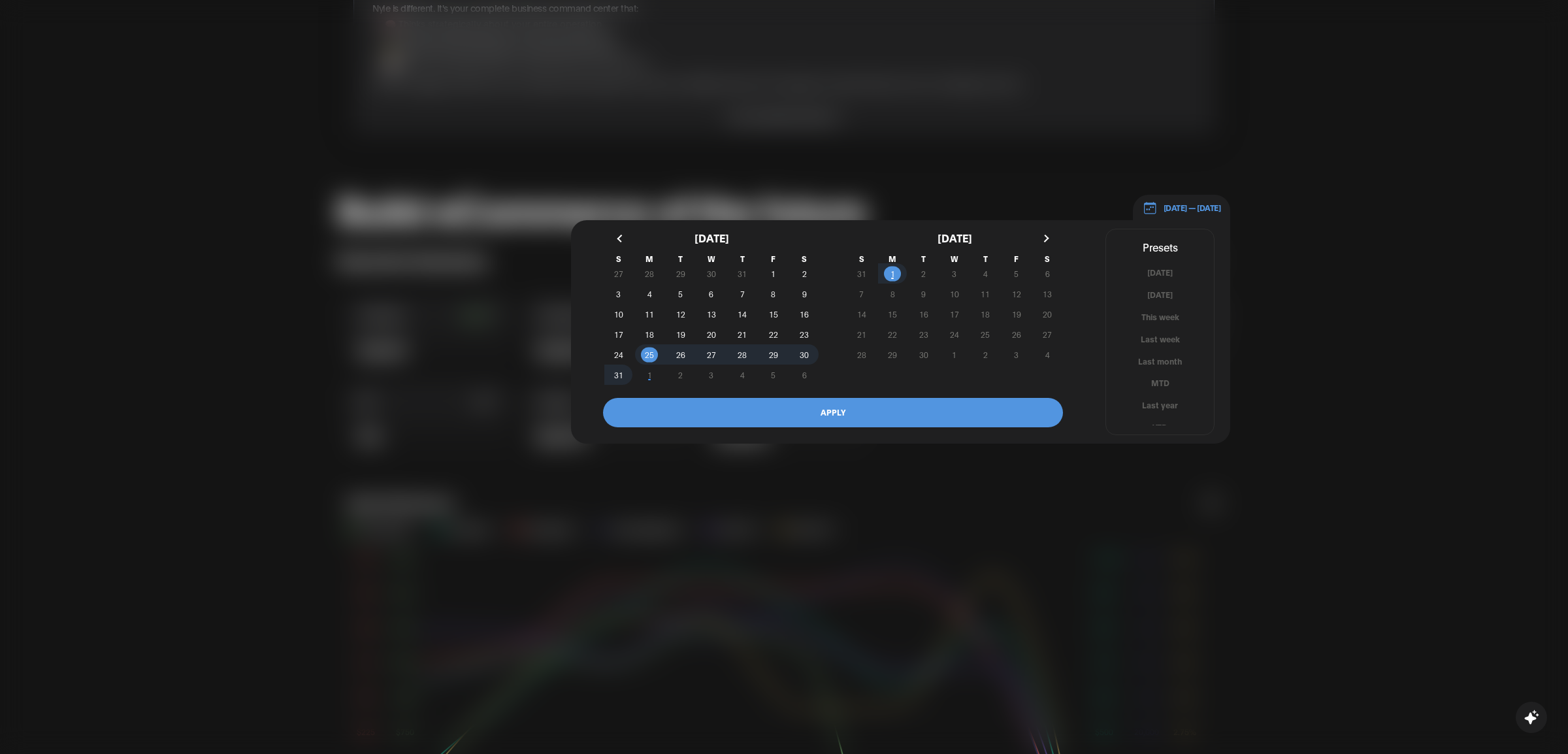
scroll to position [7, 0]
click at [1158, 418] on button "YTD" at bounding box center [1160, 420] width 108 height 13
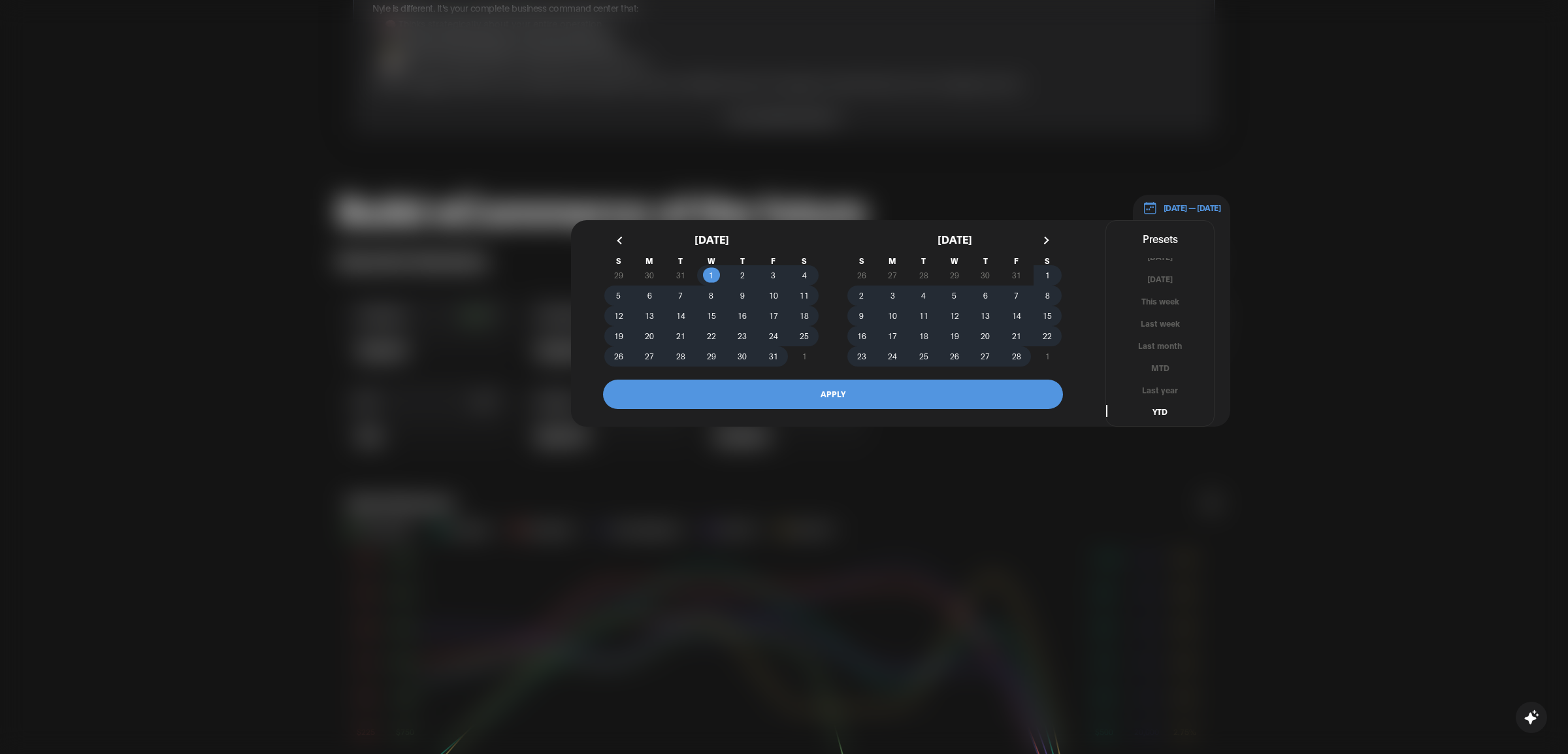
click at [910, 384] on button "APPLY" at bounding box center [832, 394] width 460 height 29
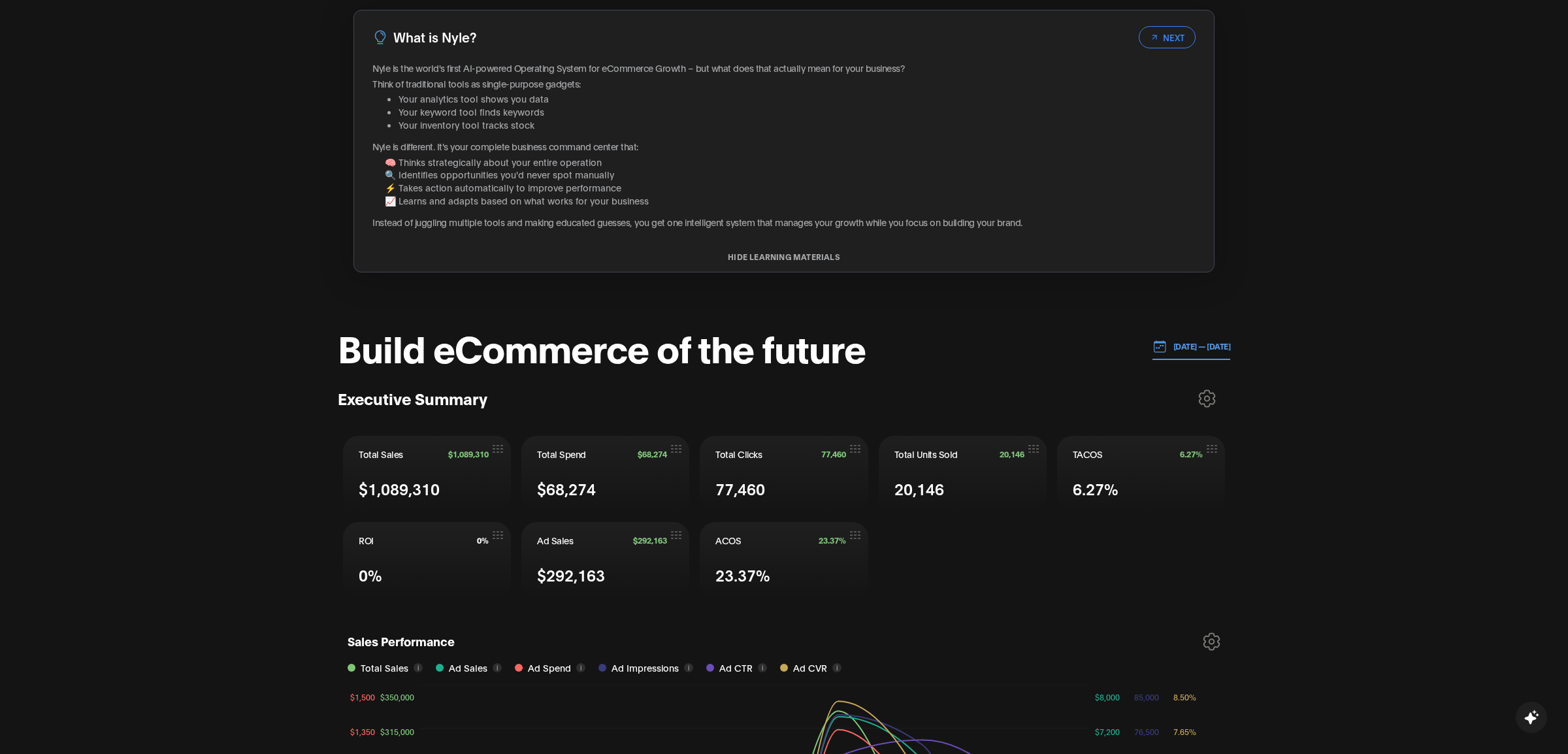
scroll to position [25, 0]
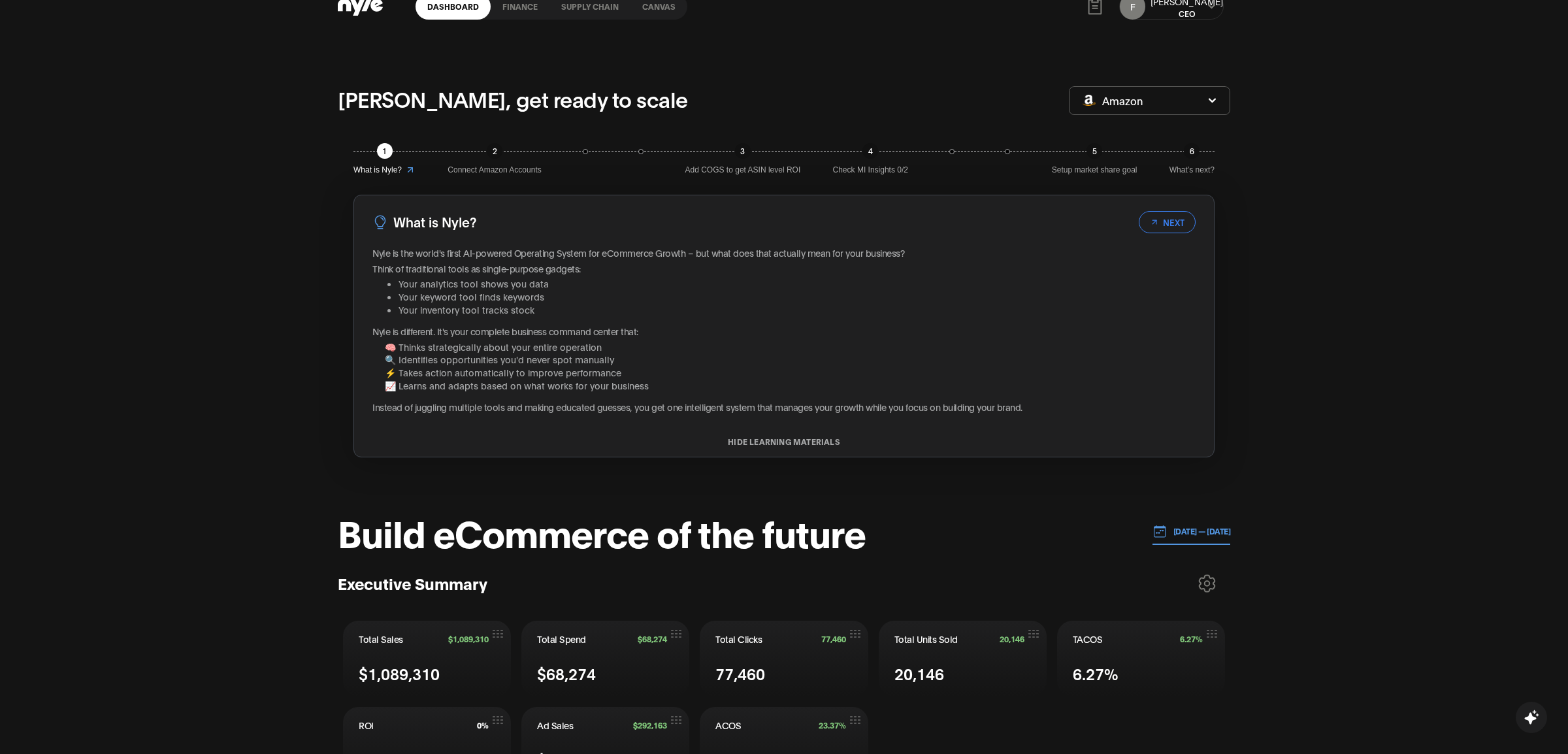
click at [1181, 531] on p "[DATE] — [DATE]" at bounding box center [1200, 531] width 64 height 12
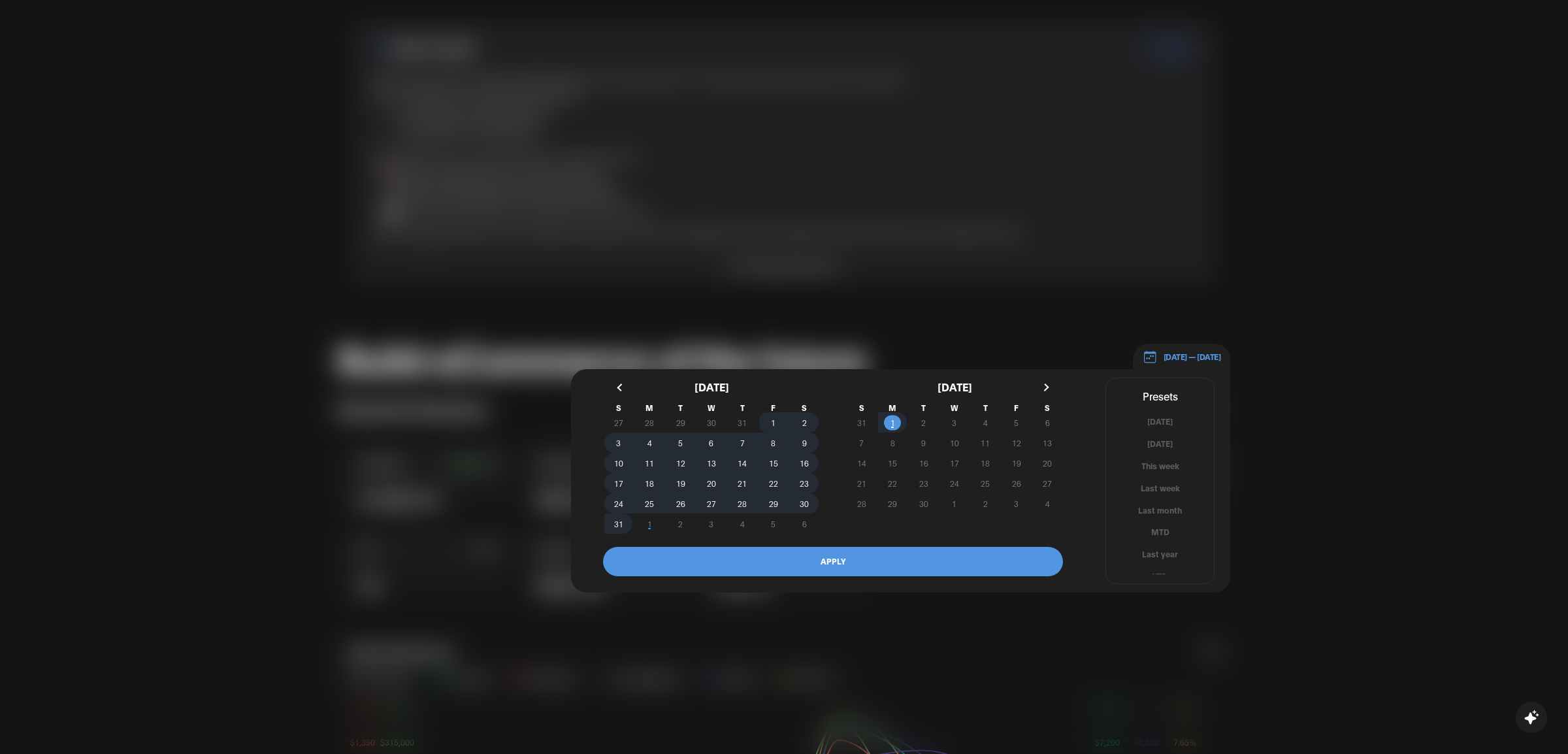
scroll to position [216, 0]
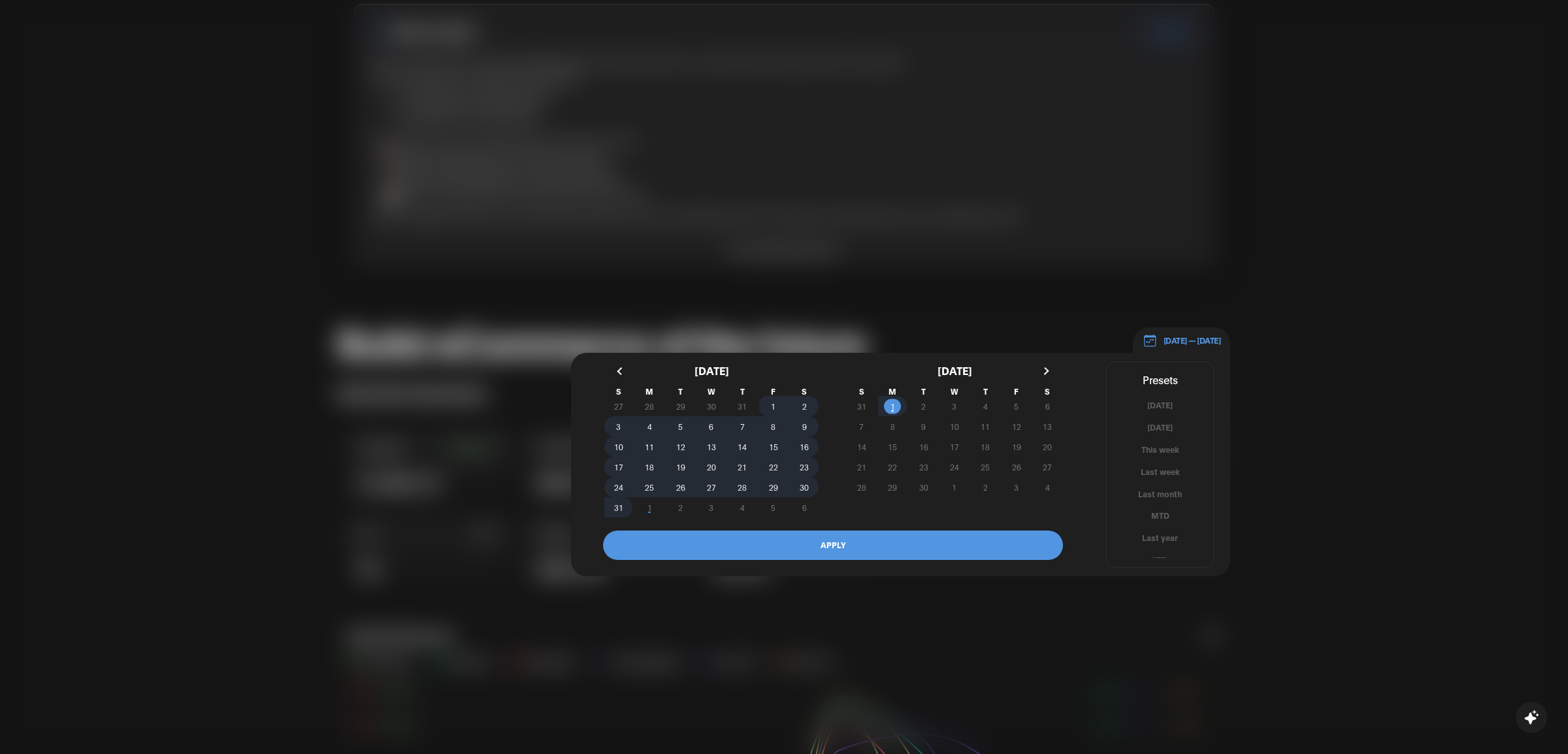
click at [623, 367] on button "button" at bounding box center [621, 371] width 23 height 23
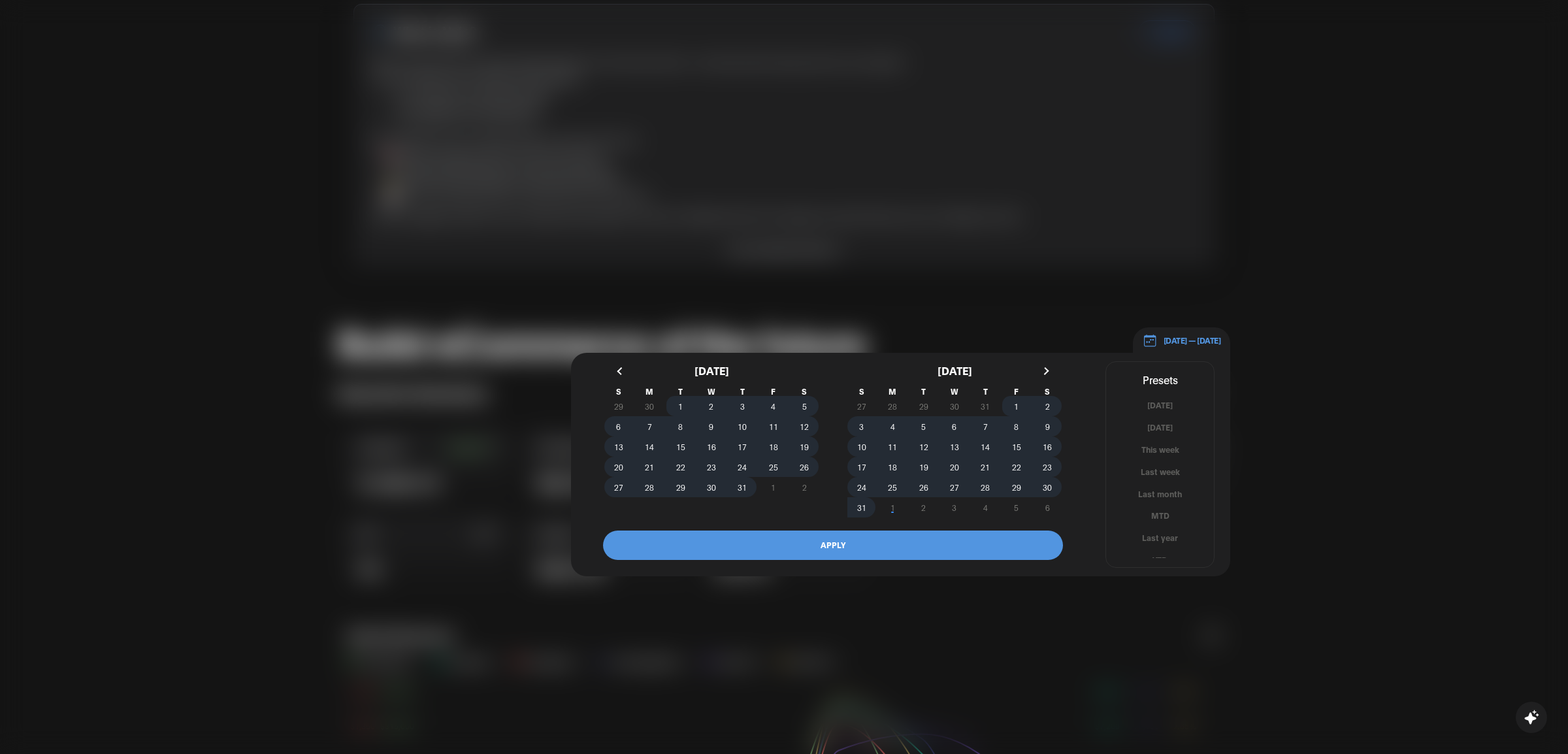
click at [1045, 374] on button "button" at bounding box center [1045, 371] width 23 height 23
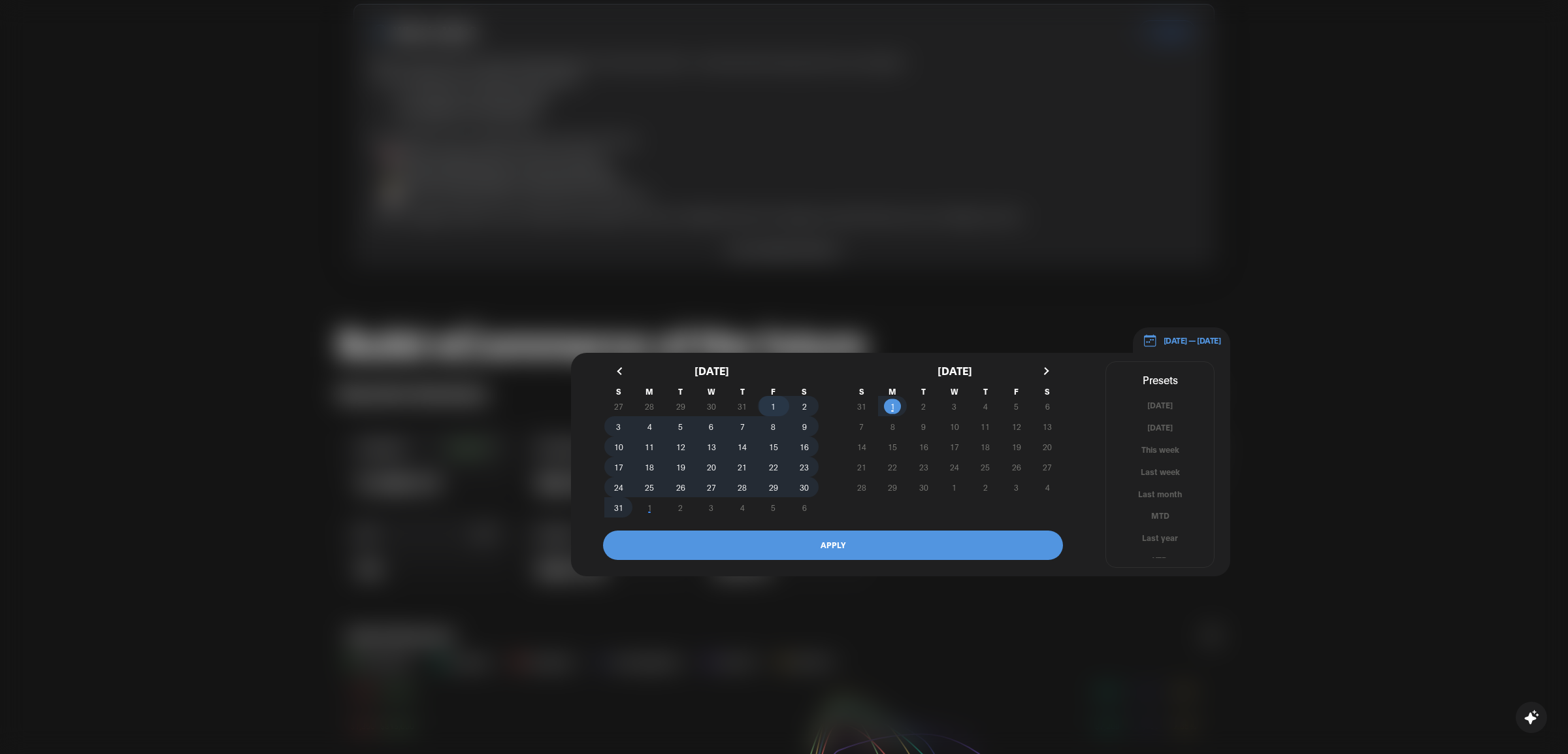
click at [762, 405] on span "1" at bounding box center [774, 406] width 31 height 14
click at [899, 405] on span "1" at bounding box center [892, 406] width 31 height 14
click at [828, 549] on button "APPLY" at bounding box center [832, 545] width 460 height 29
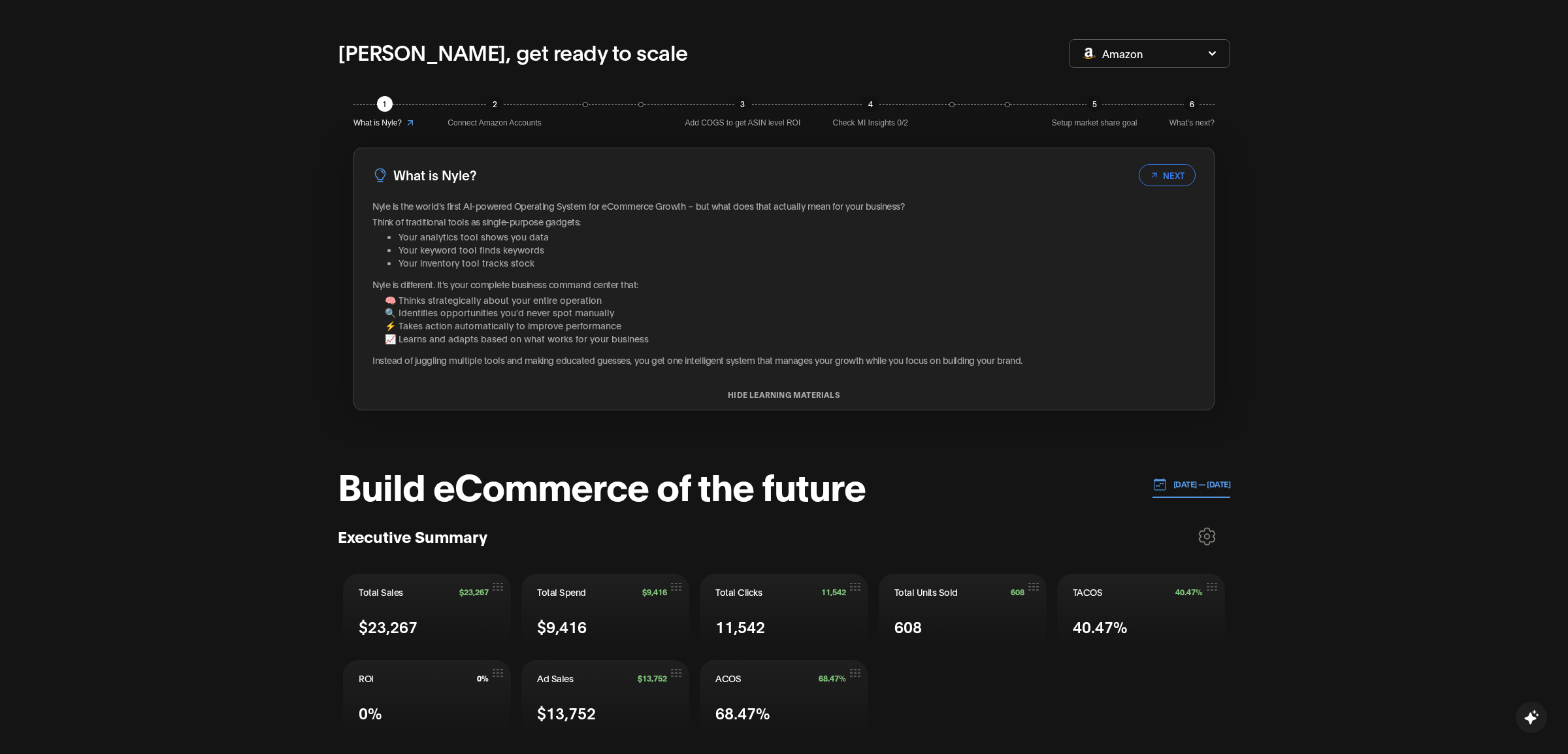
scroll to position [0, 0]
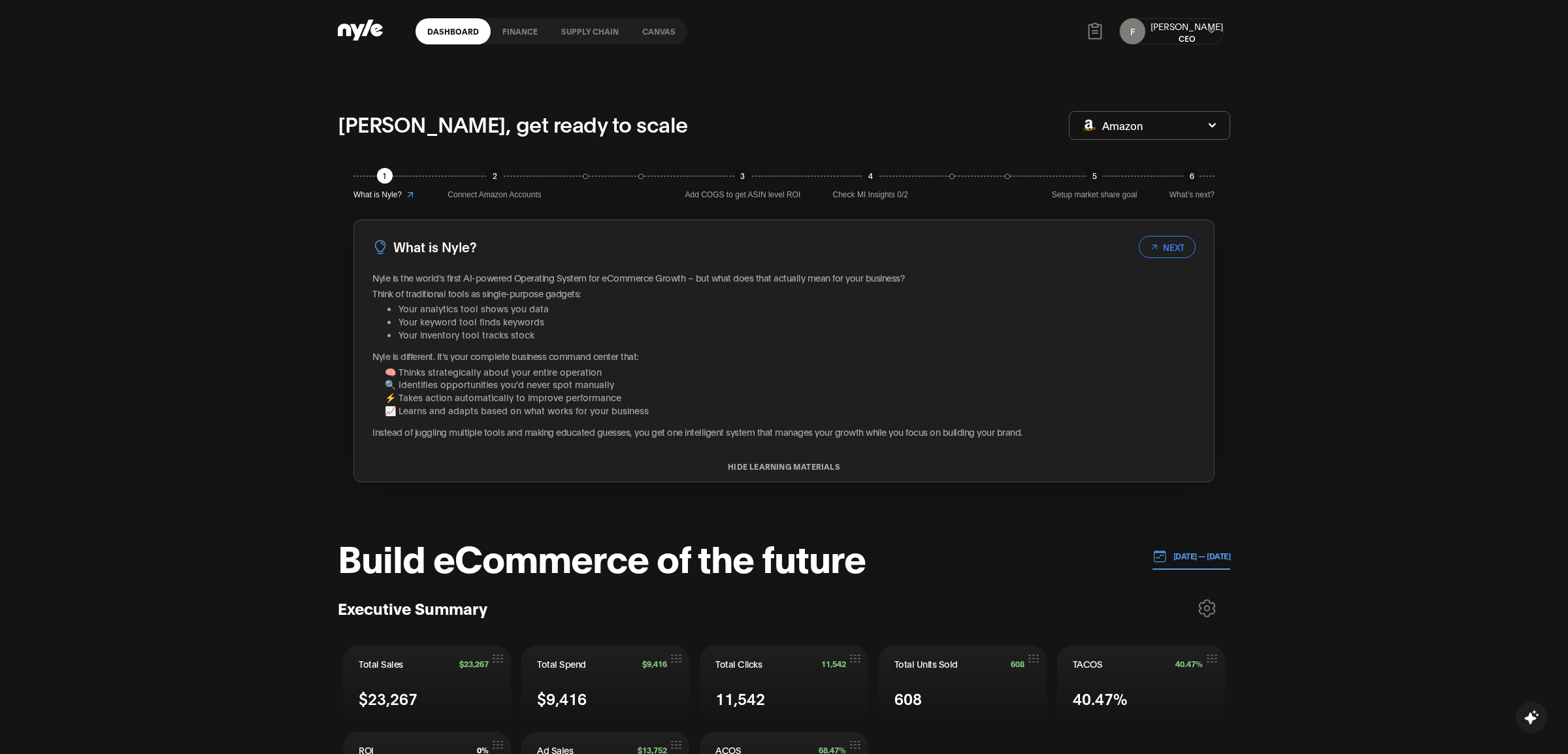
click at [1218, 31] on div "F [PERSON_NAME] CEO" at bounding box center [1171, 31] width 105 height 26
click at [1209, 30] on icon at bounding box center [1210, 31] width 7 height 5
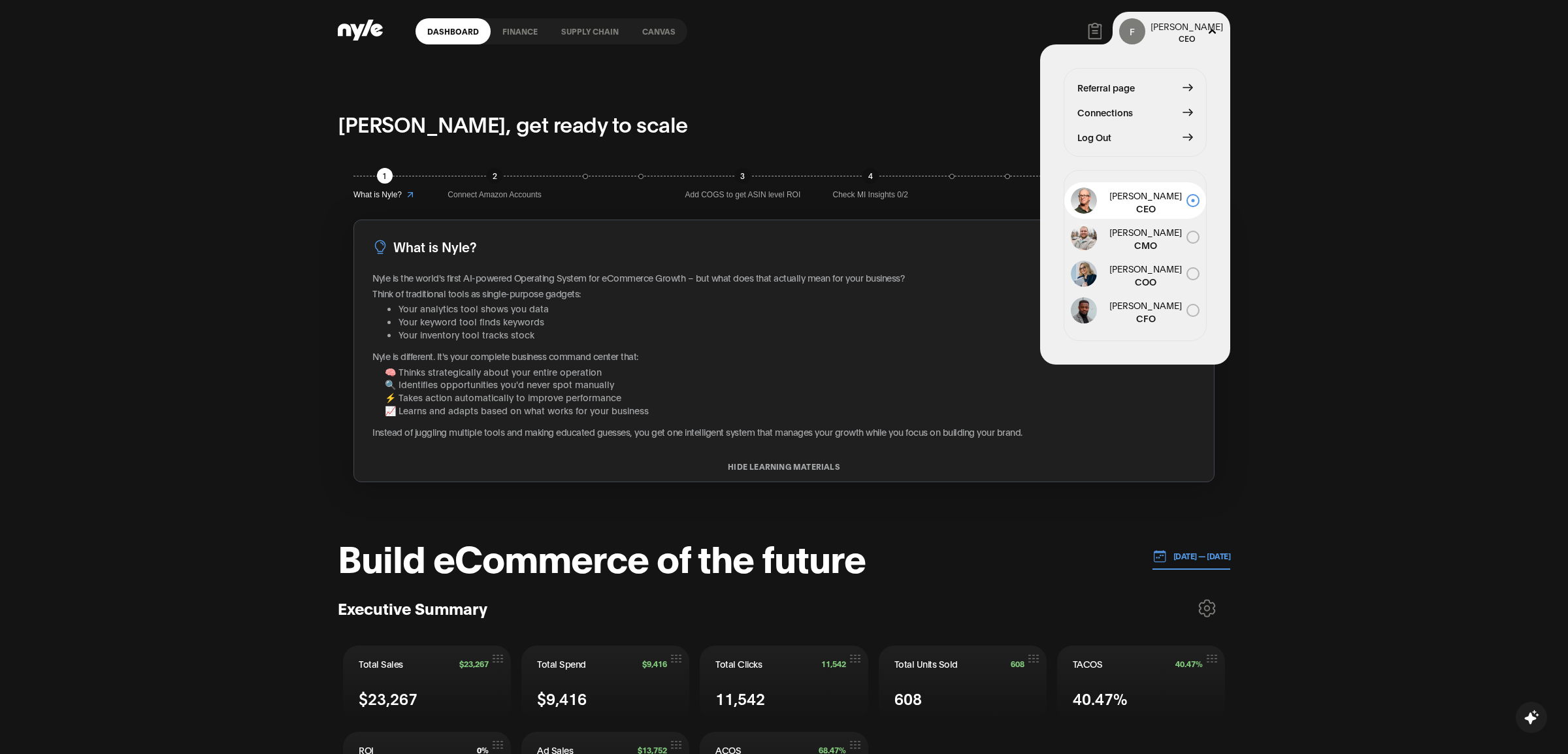
click at [1105, 113] on span "Connections" at bounding box center [1104, 112] width 55 height 15
